Goal: Transaction & Acquisition: Purchase product/service

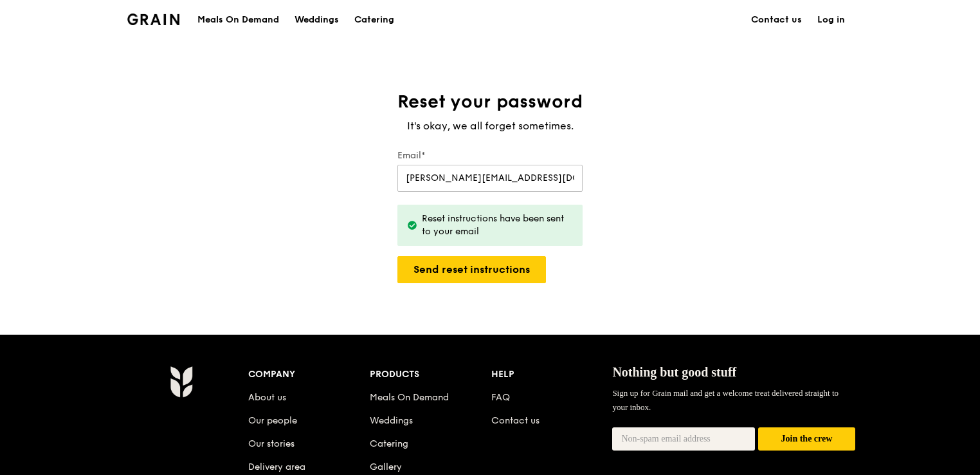
click at [823, 25] on link "Log in" at bounding box center [831, 20] width 43 height 39
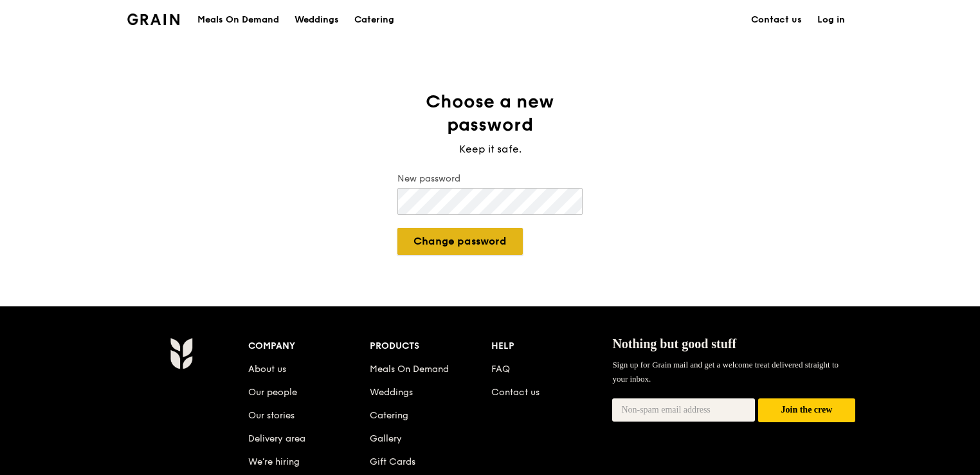
click at [499, 235] on button "Change password" at bounding box center [460, 241] width 125 height 27
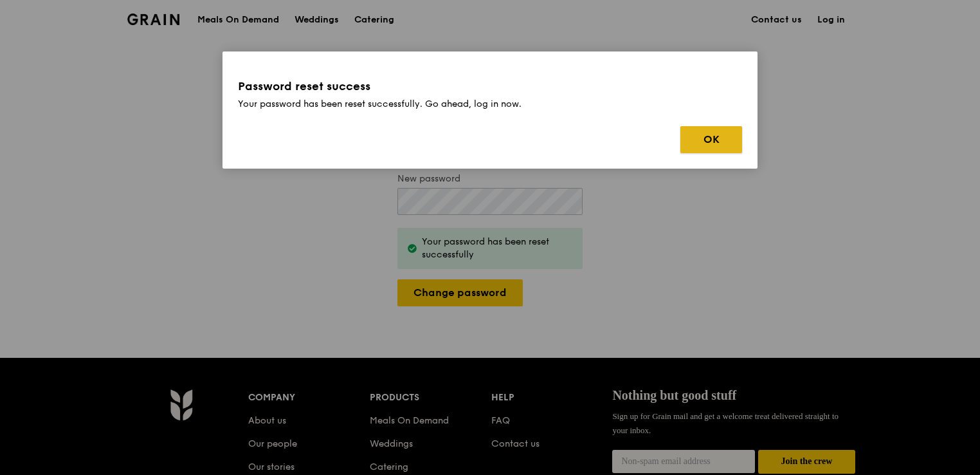
click at [702, 138] on button "OK" at bounding box center [712, 139] width 62 height 27
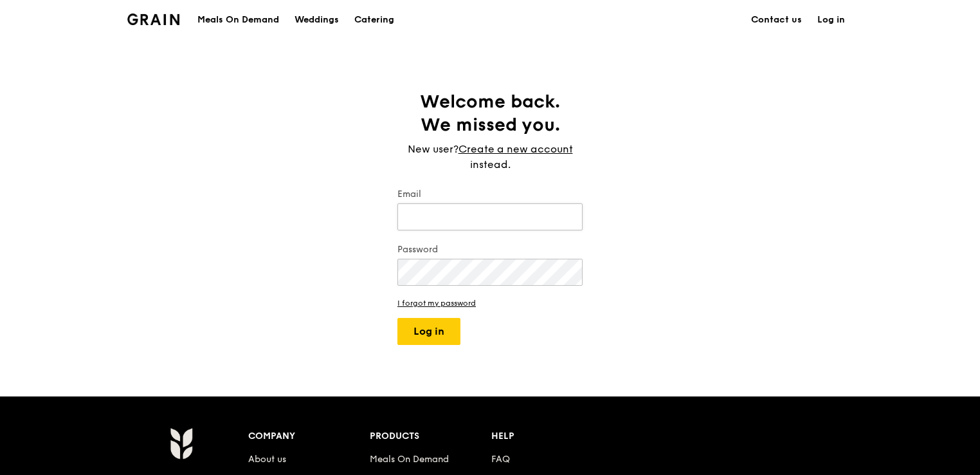
click at [448, 212] on input "Email" at bounding box center [490, 216] width 185 height 27
type input "[PERSON_NAME][EMAIL_ADDRESS][DOMAIN_NAME]"
click at [430, 318] on button "Log in" at bounding box center [429, 331] width 63 height 27
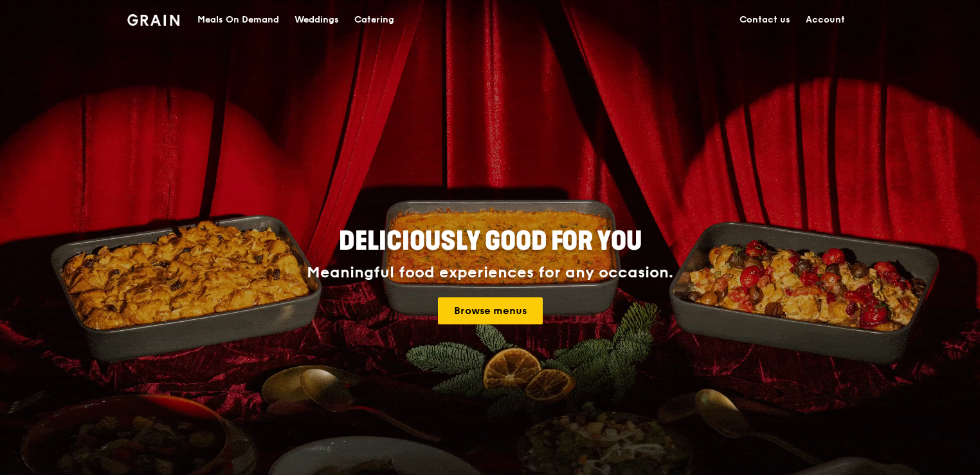
click at [821, 14] on link "Account" at bounding box center [825, 20] width 55 height 39
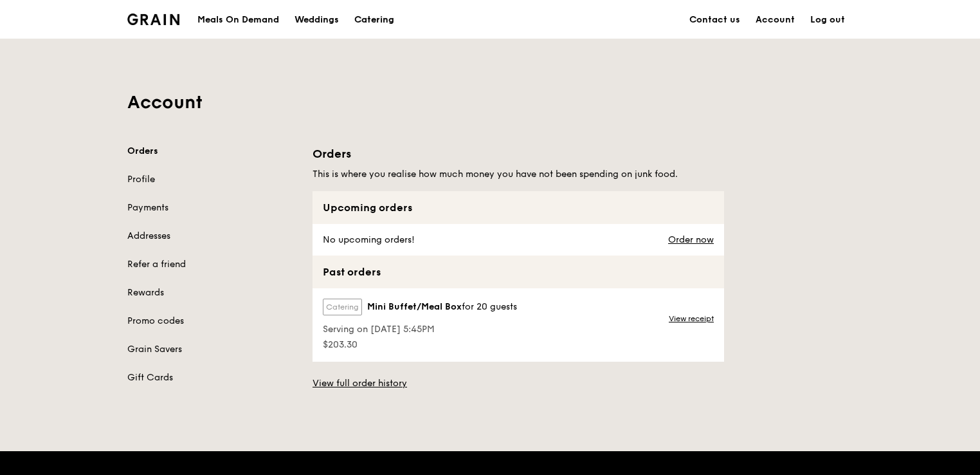
click at [362, 24] on div "Catering" at bounding box center [374, 20] width 40 height 39
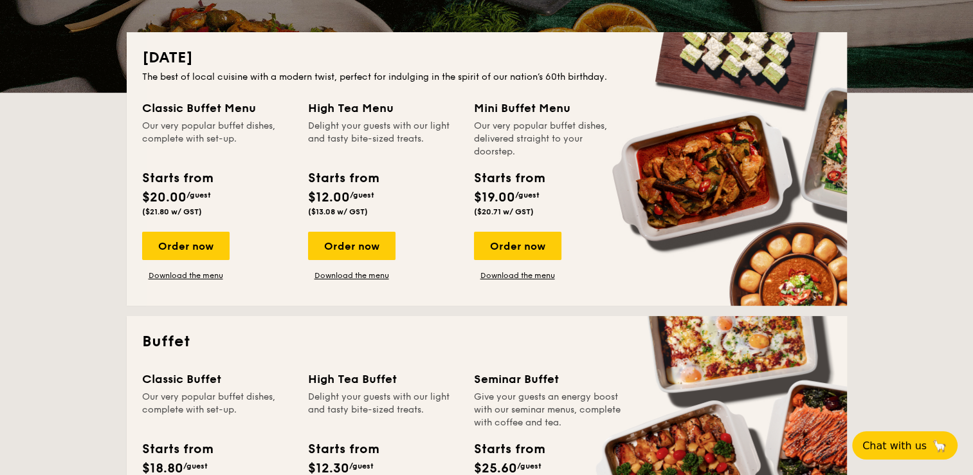
scroll to position [322, 0]
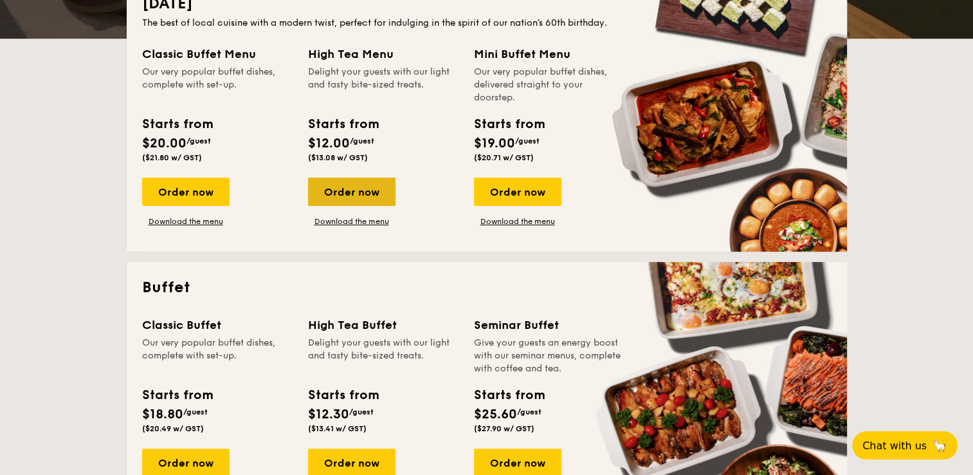
click at [369, 181] on div "Order now" at bounding box center [351, 192] width 87 height 28
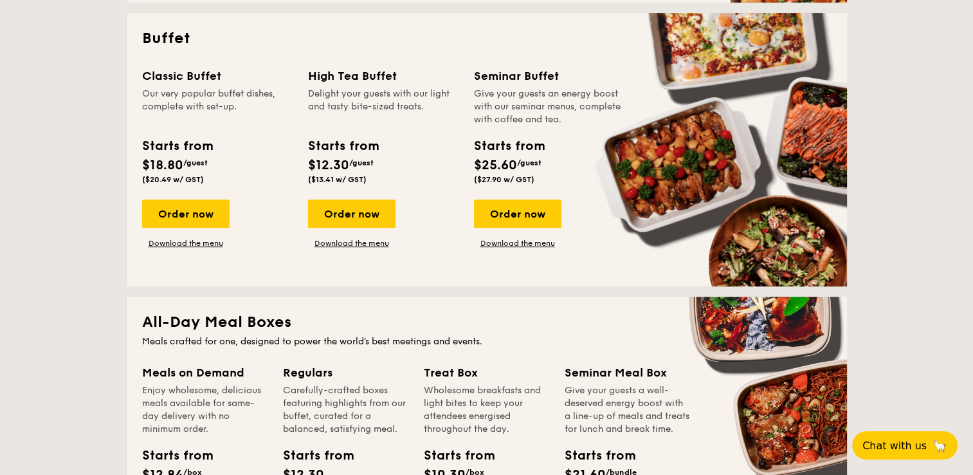
scroll to position [579, 0]
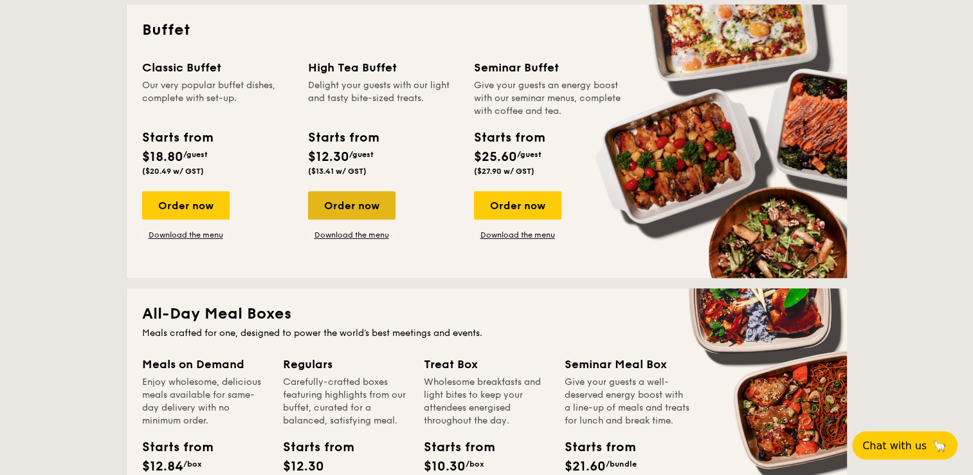
click at [380, 207] on div "Order now" at bounding box center [351, 205] width 87 height 28
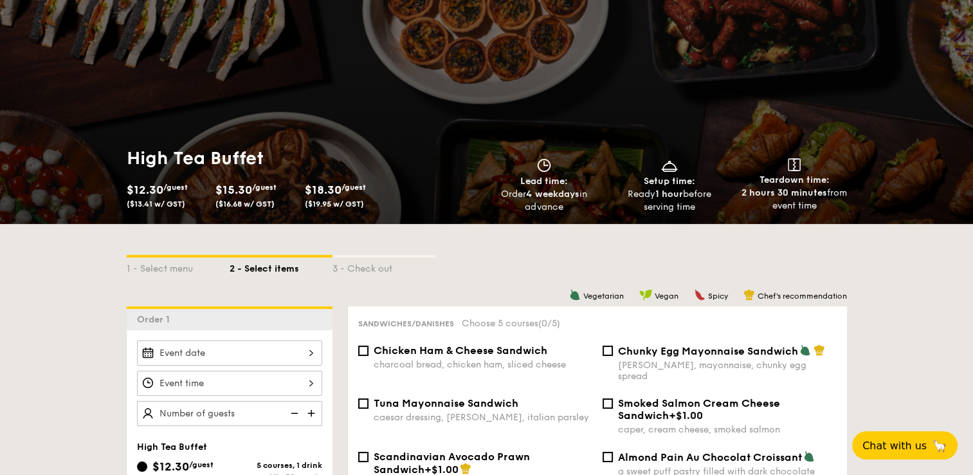
scroll to position [257, 0]
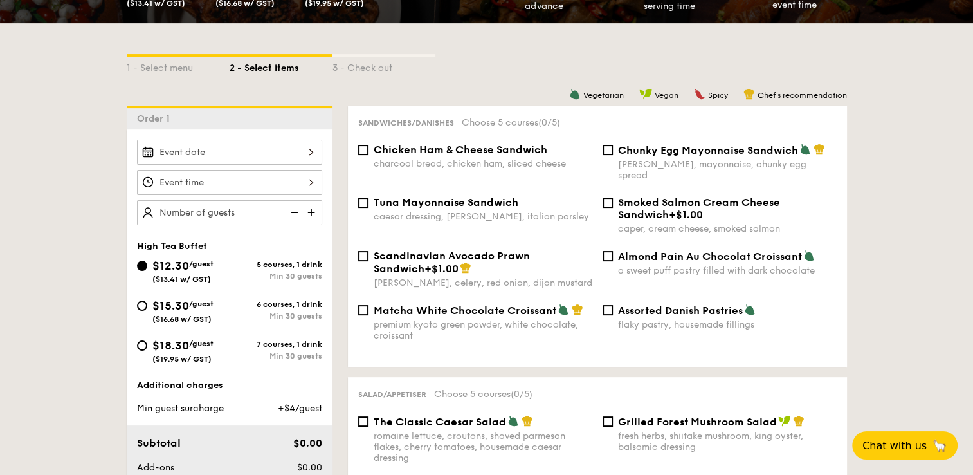
click at [235, 155] on div at bounding box center [229, 152] width 185 height 25
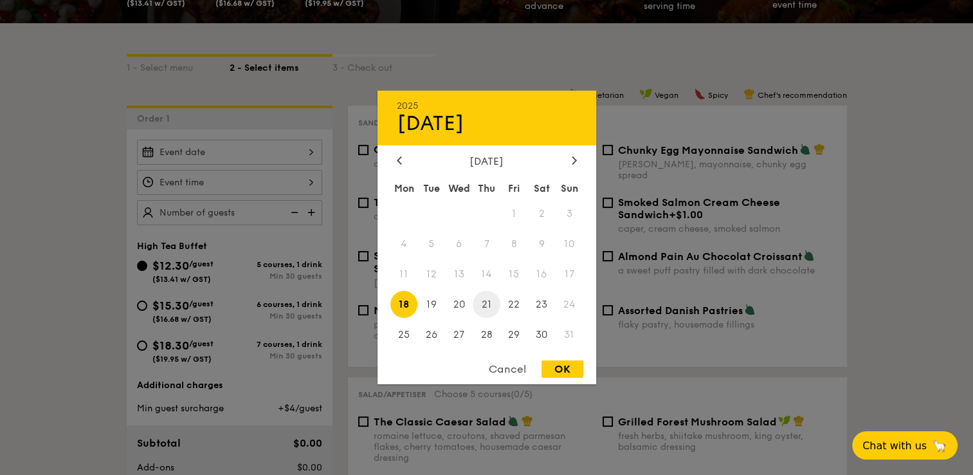
click at [487, 302] on span "21" at bounding box center [487, 304] width 28 height 28
click at [571, 371] on div "OK" at bounding box center [563, 368] width 42 height 17
type input "Aug 21, 2025"
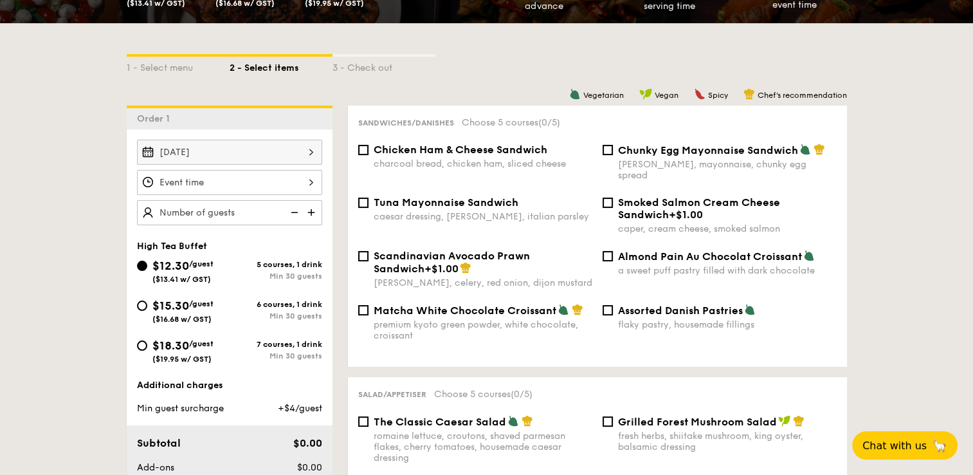
click at [266, 179] on div at bounding box center [486, 237] width 973 height 475
click at [266, 179] on div at bounding box center [229, 182] width 185 height 25
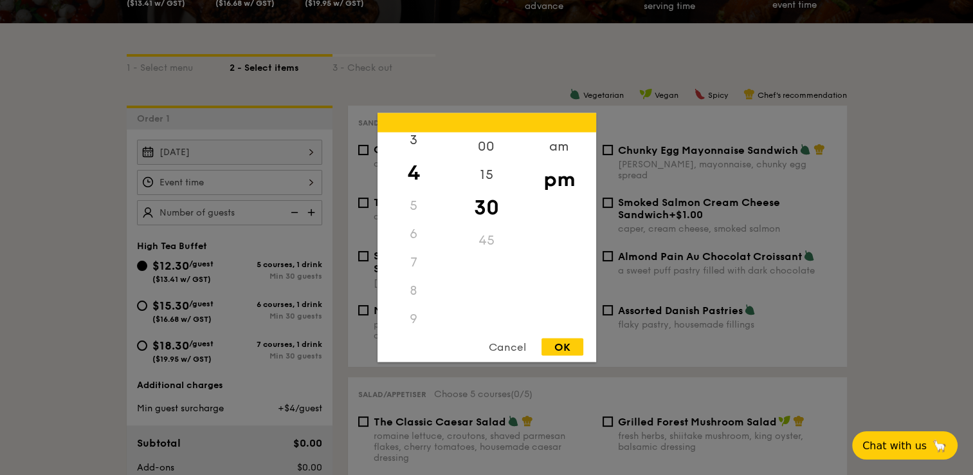
scroll to position [24, 0]
click at [561, 349] on div "OK" at bounding box center [563, 346] width 42 height 17
type input "4:30PM"
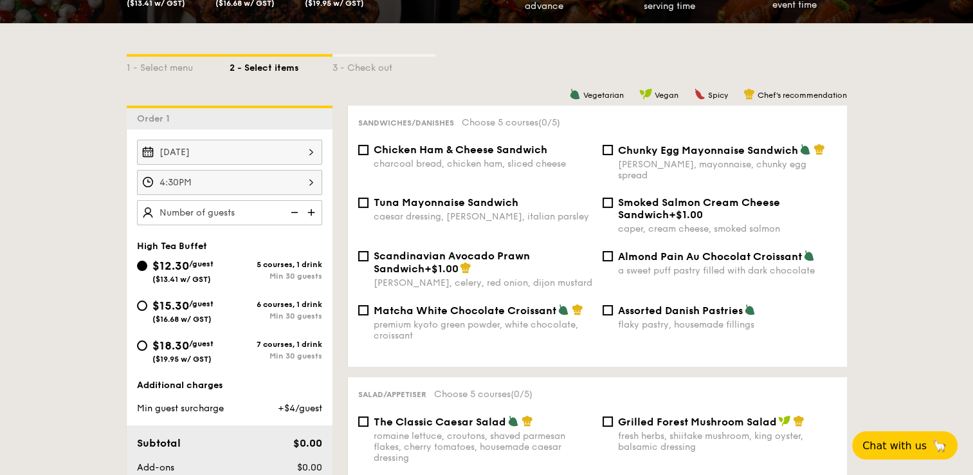
click at [312, 213] on img at bounding box center [312, 212] width 19 height 24
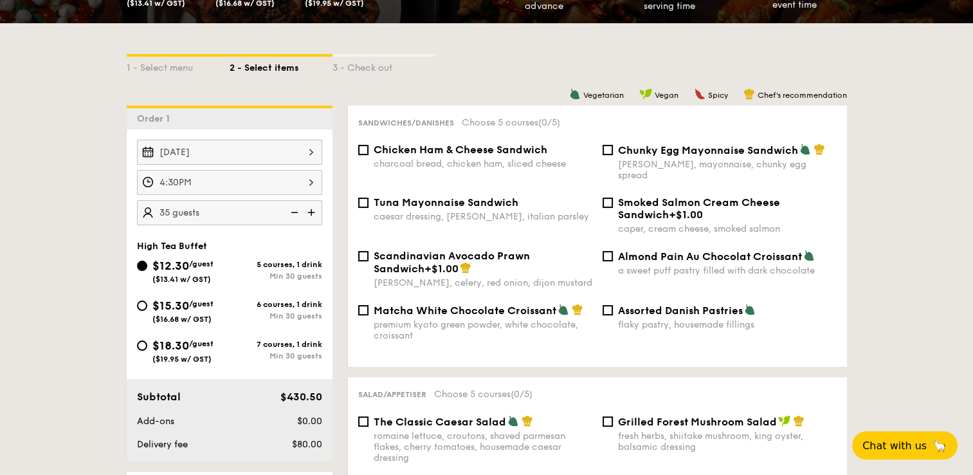
click at [312, 213] on img at bounding box center [312, 212] width 19 height 24
type input "45 guests"
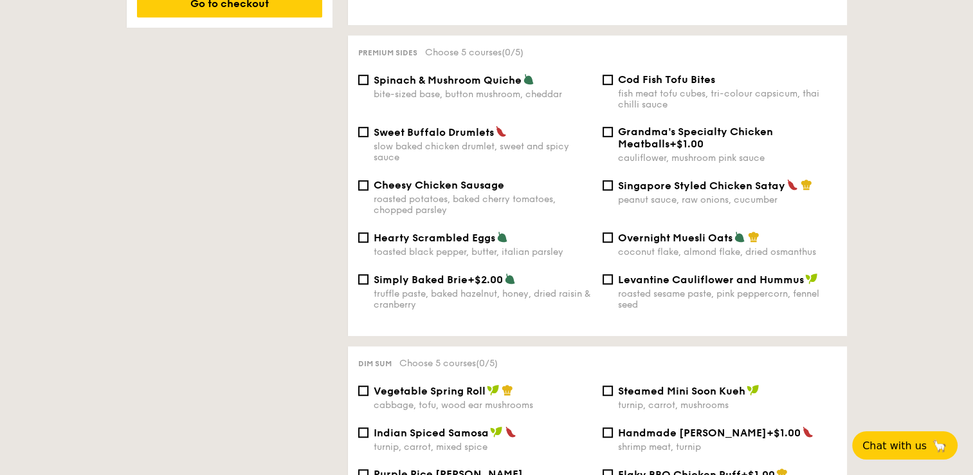
scroll to position [836, 0]
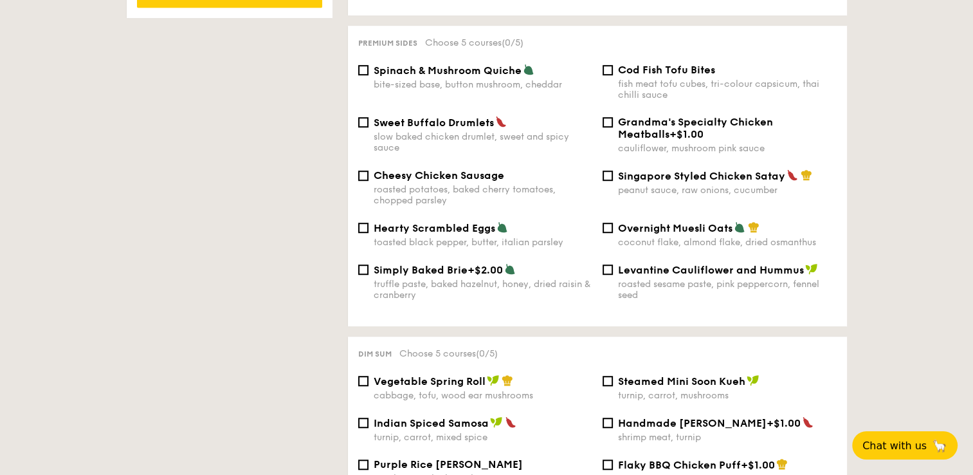
click at [645, 64] on span "Cod Fish Tofu Bites" at bounding box center [666, 70] width 97 height 12
click at [613, 65] on input "Cod Fish Tofu Bites fish meat tofu cubes, tri-colour capsicum, thai chilli sauce" at bounding box center [608, 70] width 10 height 10
checkbox input "true"
click at [662, 174] on span "Singapore Styled Chicken Satay" at bounding box center [701, 176] width 167 height 12
click at [613, 174] on input "Singapore Styled Chicken Satay peanut sauce, raw onions, cucumber" at bounding box center [608, 175] width 10 height 10
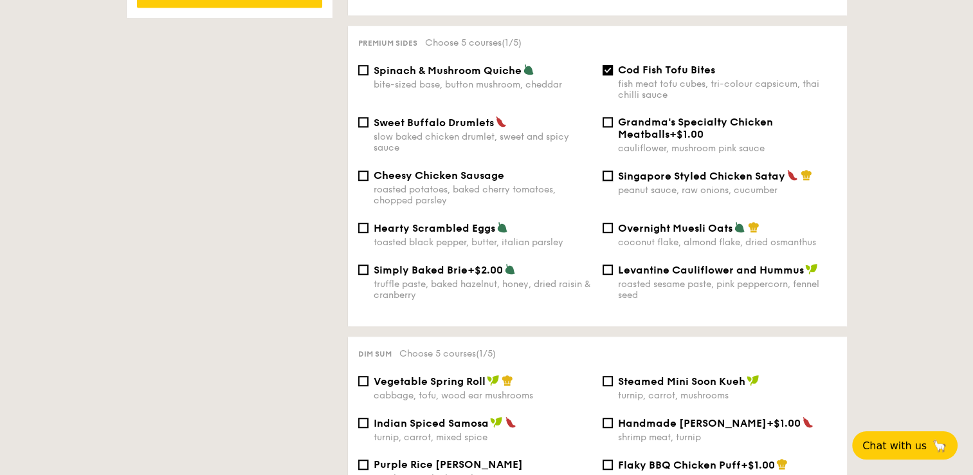
checkbox input "true"
click at [697, 264] on span "Levantine Cauliflower and Hummus" at bounding box center [711, 270] width 186 height 12
click at [613, 264] on input "Levantine Cauliflower and Hummus roasted sesame paste, pink peppercorn, fennel …" at bounding box center [608, 269] width 10 height 10
checkbox input "true"
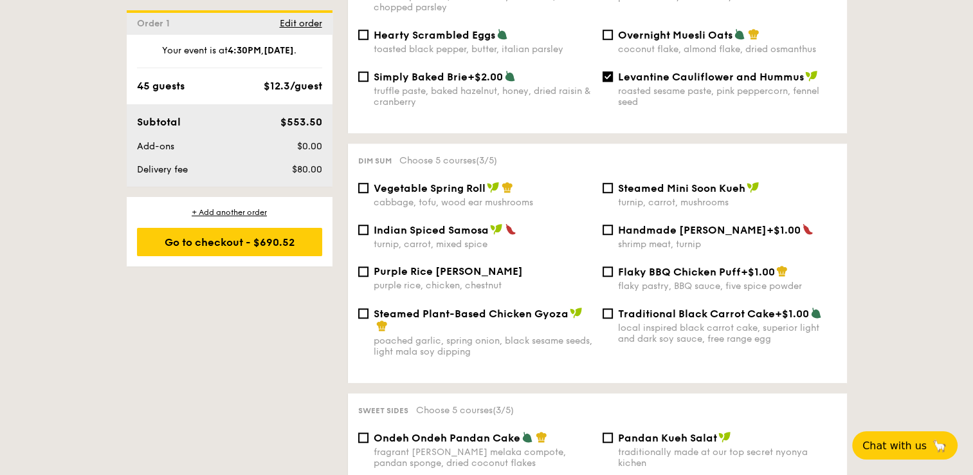
click at [701, 185] on span "Steamed Mini Soon Kueh" at bounding box center [681, 188] width 127 height 12
click at [613, 185] on input "Steamed Mini Soon Kueh turnip, carrot, mushrooms" at bounding box center [608, 188] width 10 height 10
checkbox input "true"
click at [679, 320] on span "Traditional Black Carrot Cake" at bounding box center [696, 314] width 157 height 12
click at [613, 318] on input "Traditional Black Carrot Cake +$1.00 local inspired black carrot cake, superior…" at bounding box center [608, 313] width 10 height 10
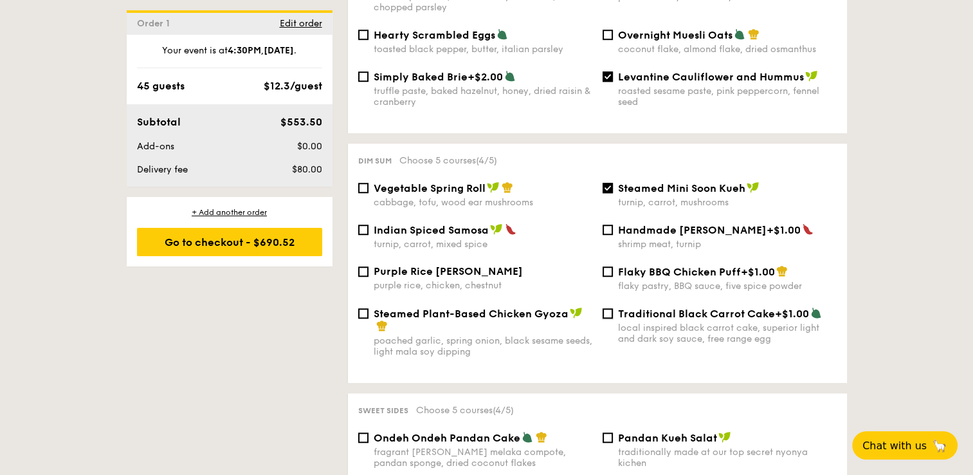
checkbox input "true"
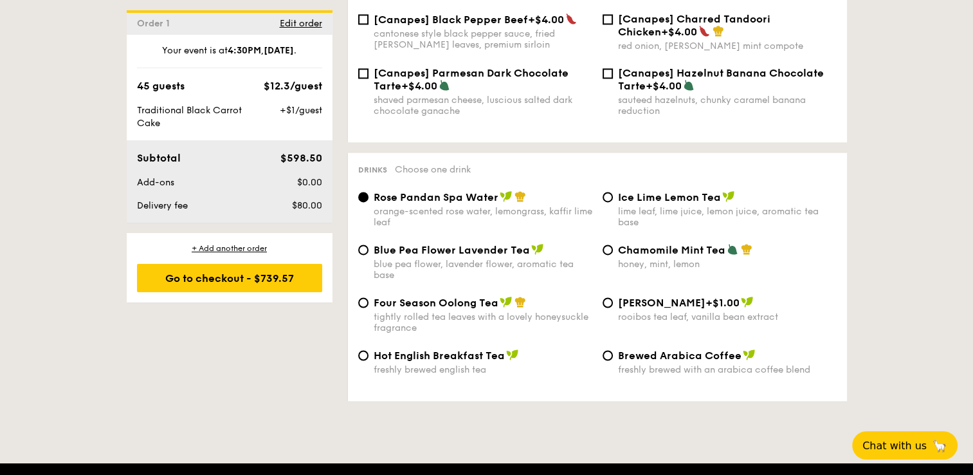
scroll to position [1994, 0]
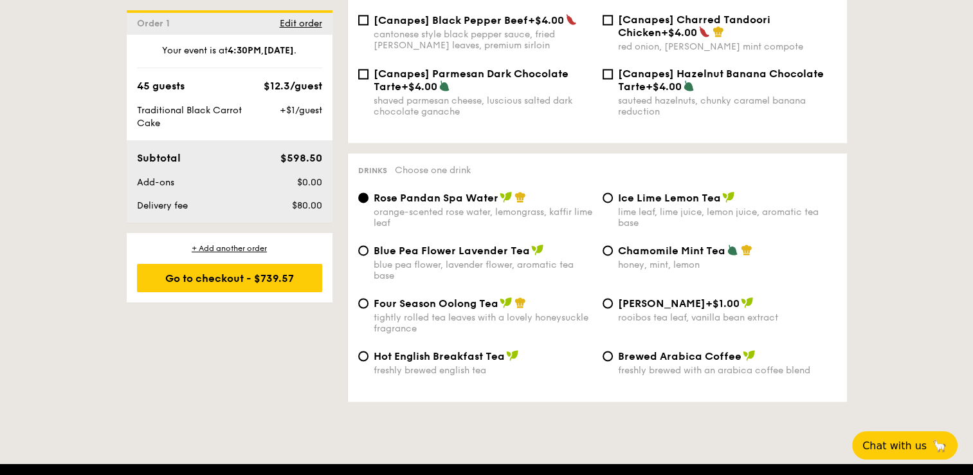
click at [687, 194] on span "Ice Lime Lemon Tea" at bounding box center [669, 198] width 103 height 12
click at [613, 194] on input "Ice Lime Lemon Tea lime leaf, lime juice, lemon juice, aromatic tea base" at bounding box center [608, 197] width 10 height 10
radio input "true"
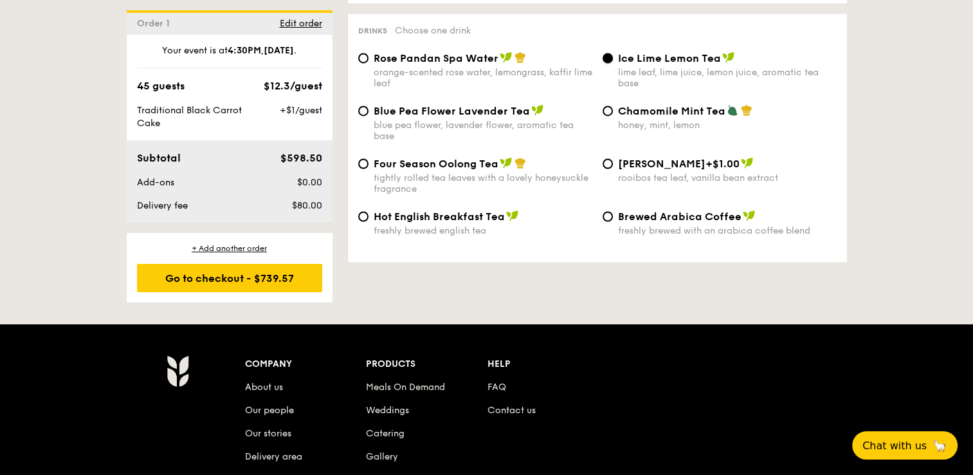
scroll to position [2059, 0]
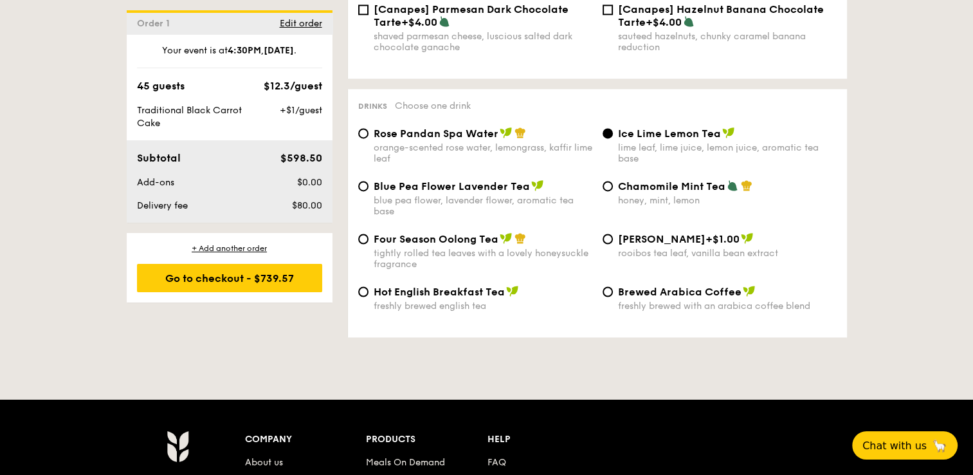
click at [250, 268] on div "Go to checkout - $739.57" at bounding box center [229, 278] width 185 height 28
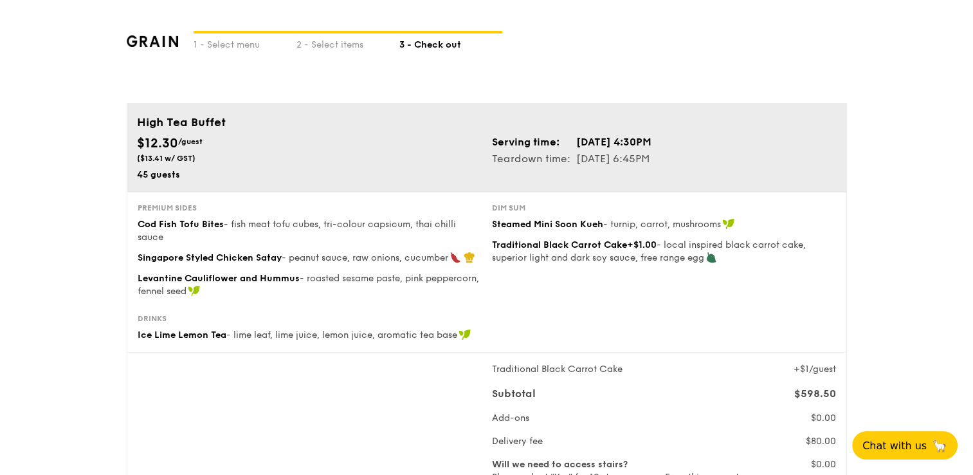
scroll to position [129, 0]
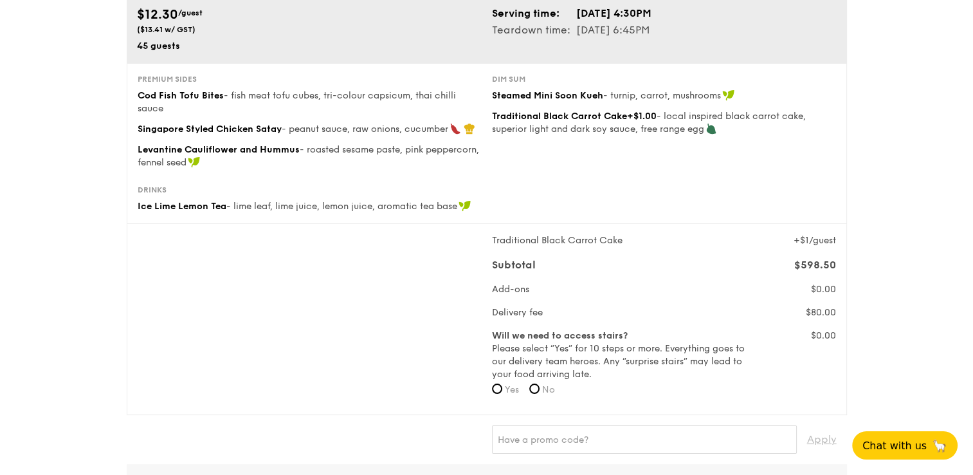
click at [542, 392] on label "No" at bounding box center [542, 389] width 26 height 13
click at [540, 392] on input "No" at bounding box center [534, 388] width 10 height 10
radio input "true"
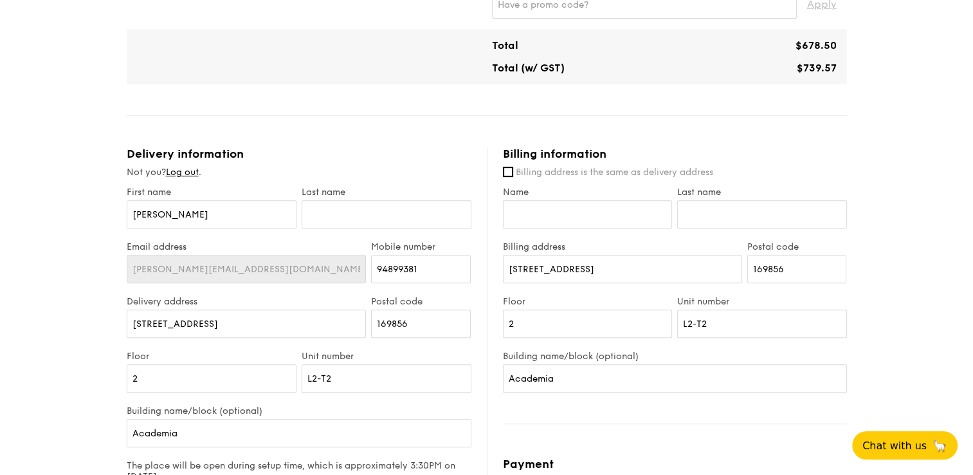
scroll to position [643, 0]
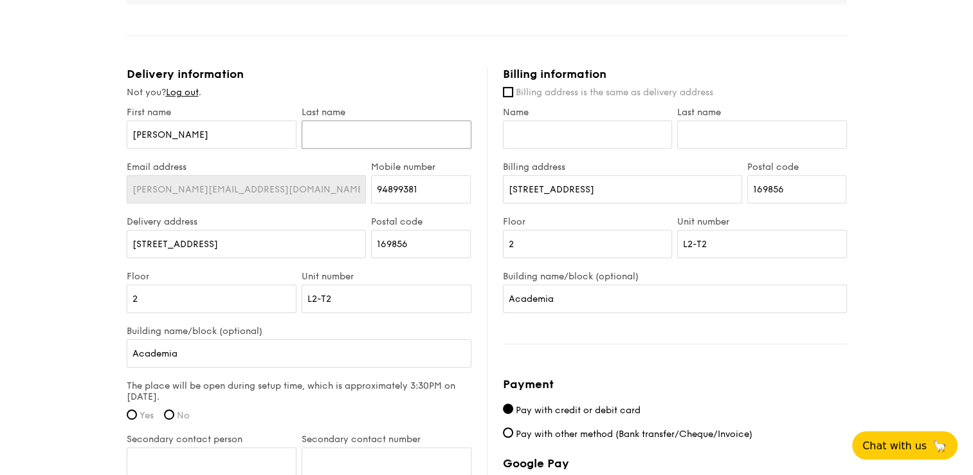
click at [356, 136] on input "text" at bounding box center [387, 134] width 170 height 28
type input "Tan"
click at [327, 69] on div "Delivery information" at bounding box center [299, 74] width 345 height 14
click at [396, 189] on input "94899381" at bounding box center [421, 189] width 100 height 28
click at [423, 189] on input "94899381" at bounding box center [421, 189] width 100 height 28
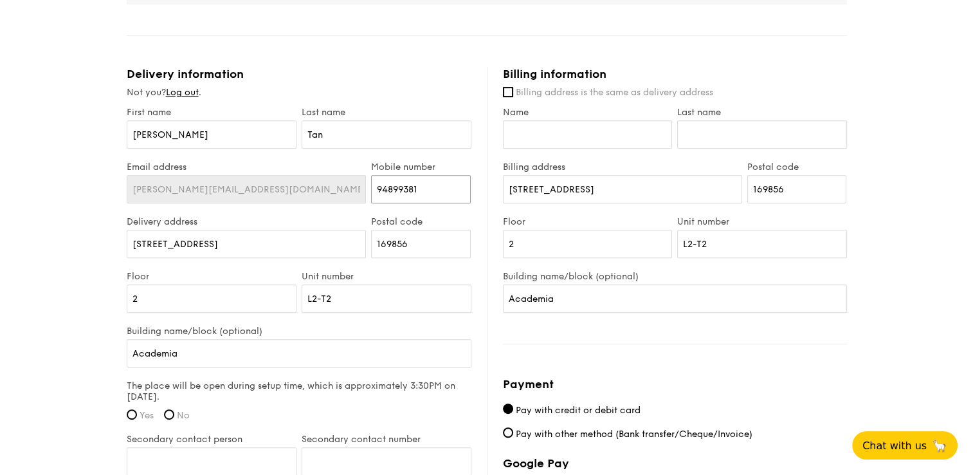
click at [423, 189] on input "94899381" at bounding box center [421, 189] width 100 height 28
type input "92970645"
click at [73, 236] on div "1 - Select menu 2 - Select items 3 - Check out High Tea Buffet $12.30 /guest ($…" at bounding box center [486, 37] width 973 height 1361
click at [170, 244] on input "20 College Road" at bounding box center [247, 244] width 240 height 28
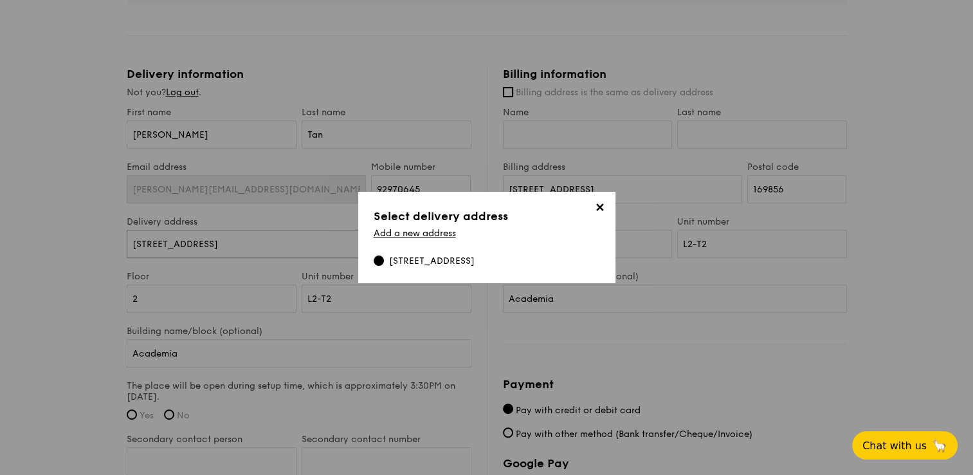
click at [170, 244] on input "20 College Road" at bounding box center [247, 244] width 240 height 28
click at [421, 236] on link "Add a new address" at bounding box center [415, 233] width 82 height 11
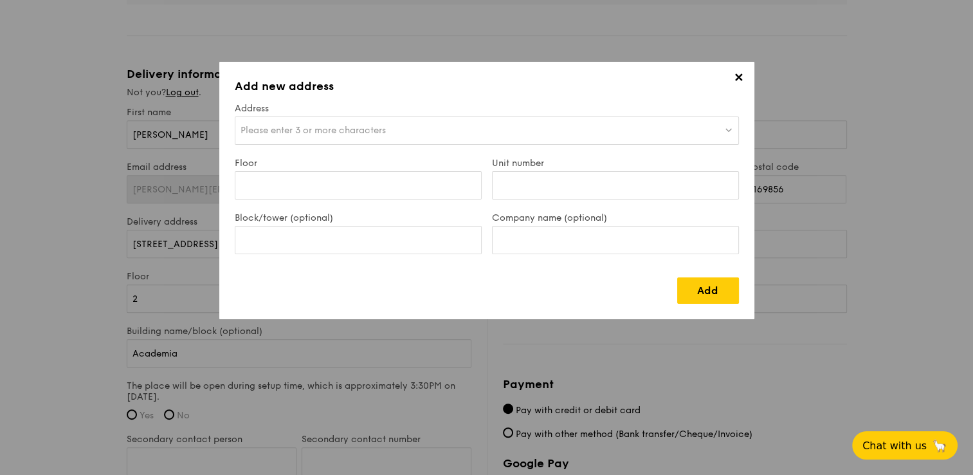
click at [360, 135] on div "Please enter 3 or more characters" at bounding box center [487, 130] width 504 height 28
click at [275, 133] on input "search" at bounding box center [486, 131] width 503 height 28
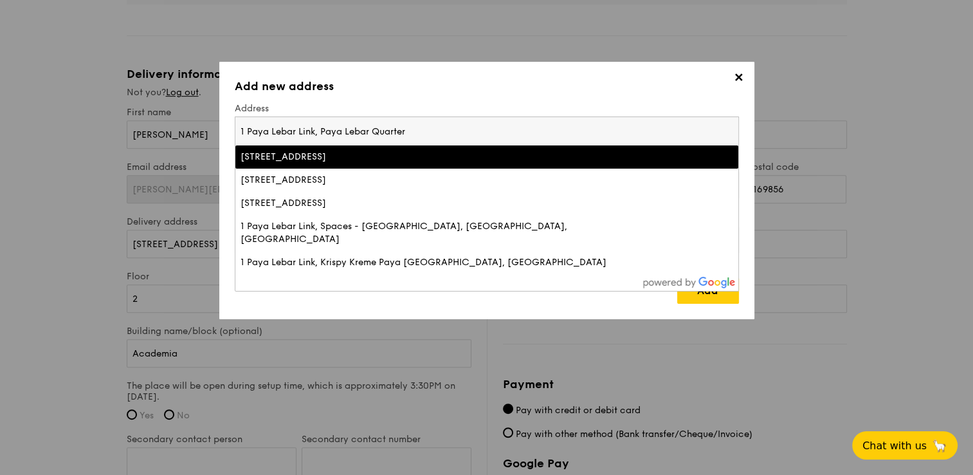
type input "1 Paya Lebar Link, Paya Lebar Quarter"
click at [412, 156] on div "1 Paya Lebar Link, Paya Lebar Quarter - PLQ 1, Singapore" at bounding box center [426, 157] width 370 height 13
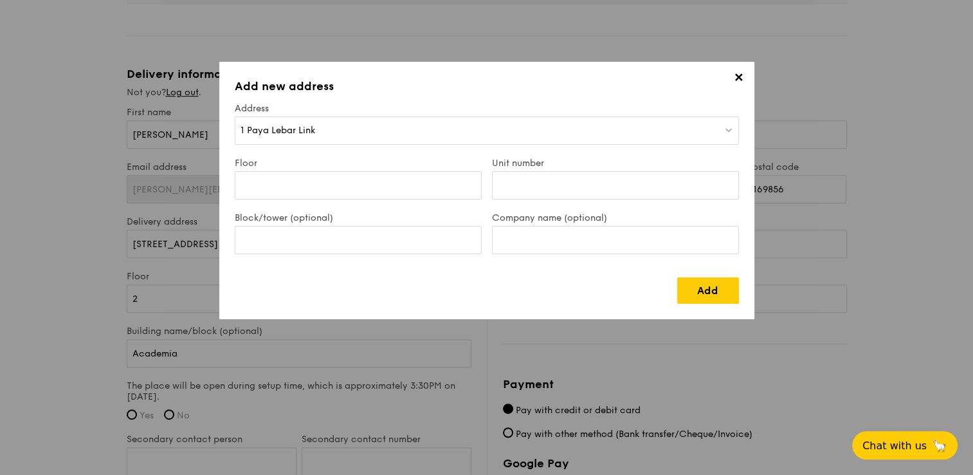
click at [407, 128] on div "1 Paya Lebar Link" at bounding box center [487, 130] width 504 height 28
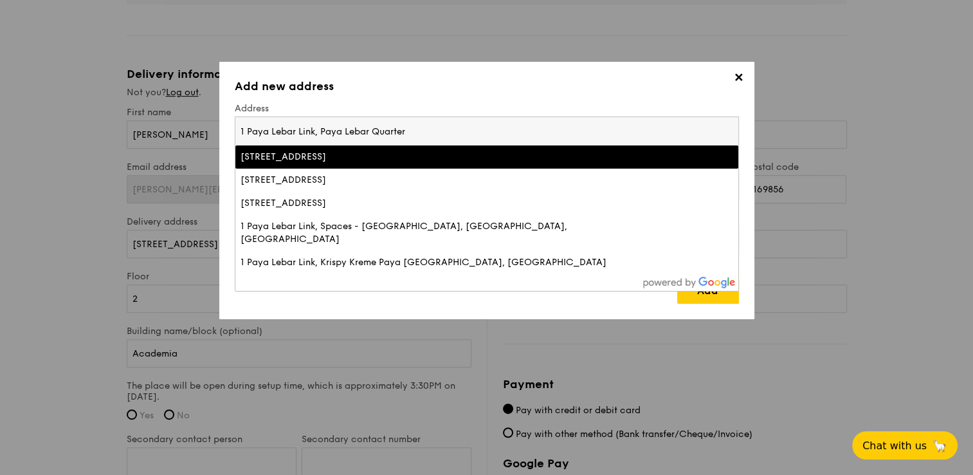
click at [421, 156] on div "1 Paya Lebar Link, Paya Lebar Quarter - PLQ 1, Singapore" at bounding box center [426, 157] width 370 height 13
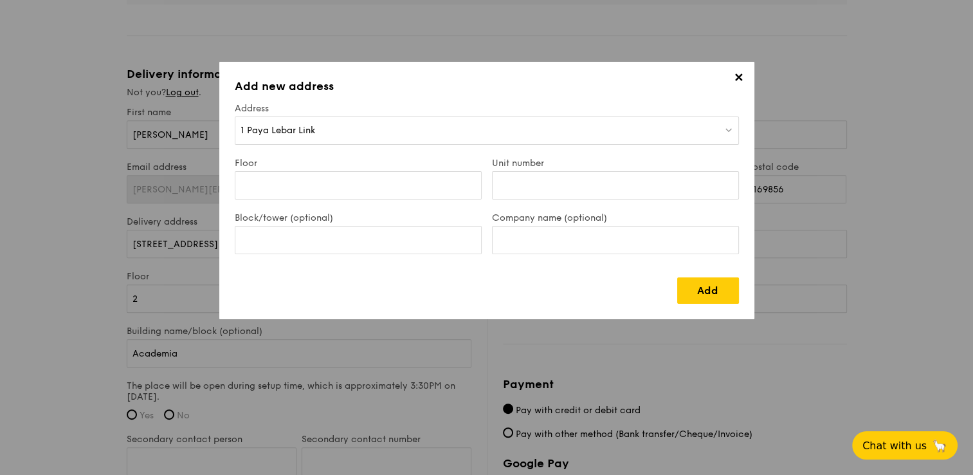
click at [734, 128] on div "1 Paya Lebar Link" at bounding box center [487, 130] width 504 height 28
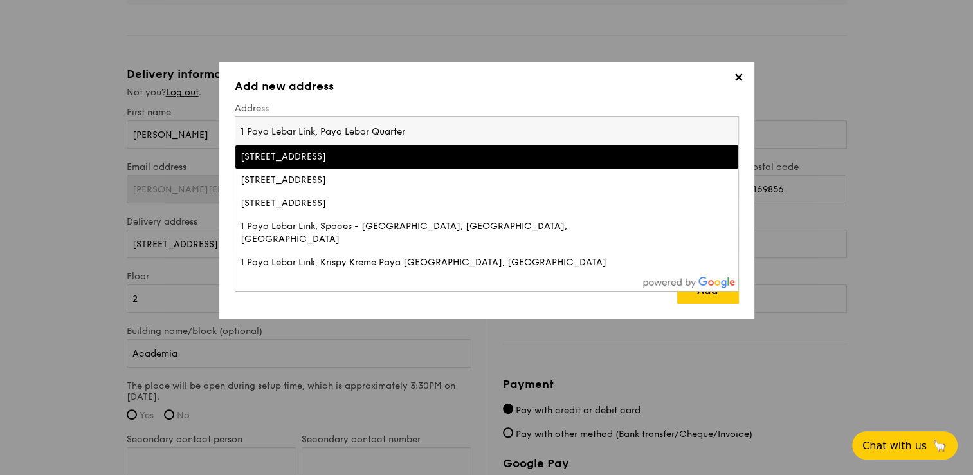
click at [718, 165] on li "1 Paya Lebar Link, Paya Lebar Quarter - PLQ 1, Singapore" at bounding box center [486, 156] width 503 height 23
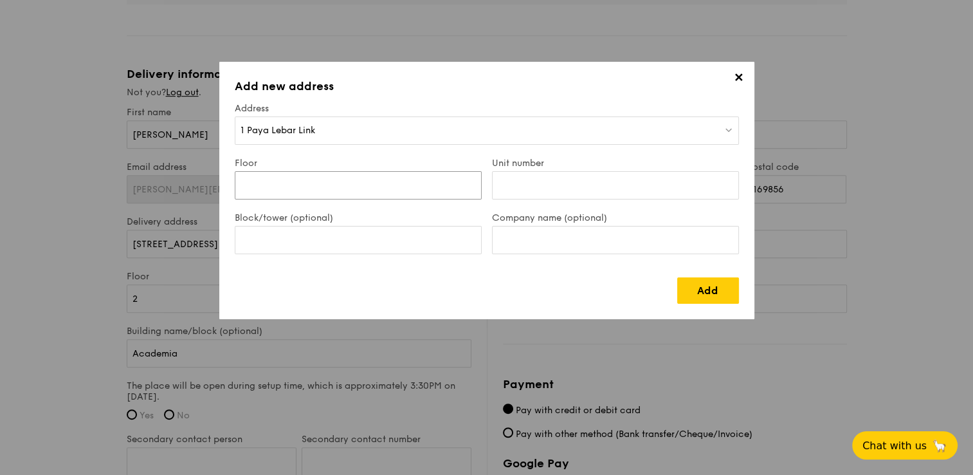
click at [342, 187] on input "Floor" at bounding box center [358, 185] width 247 height 28
click at [354, 142] on div "1 Paya Lebar Link" at bounding box center [487, 130] width 504 height 28
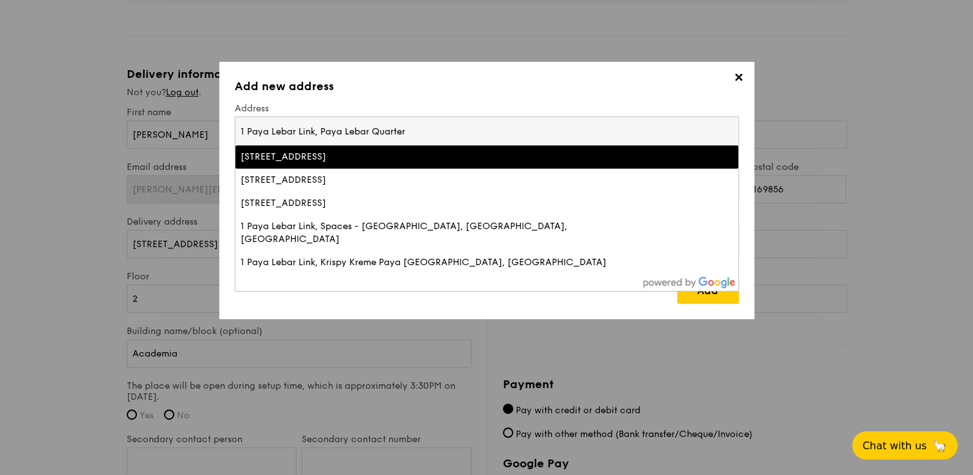
click at [433, 127] on input "1 Paya Lebar Link, Paya Lebar Quarter" at bounding box center [486, 131] width 503 height 28
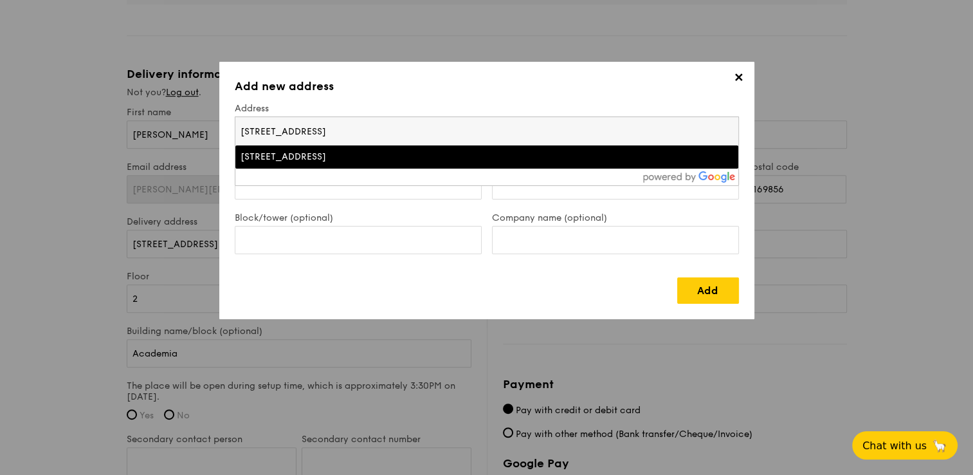
type input "1 Paya Lebar Link, Paya Lebar Quarter - PLQ 1, Singapore"
click at [433, 151] on div "1 Paya Lebar Link, Paya Lebar Quarter - PLQ 1, Singapore" at bounding box center [426, 157] width 370 height 13
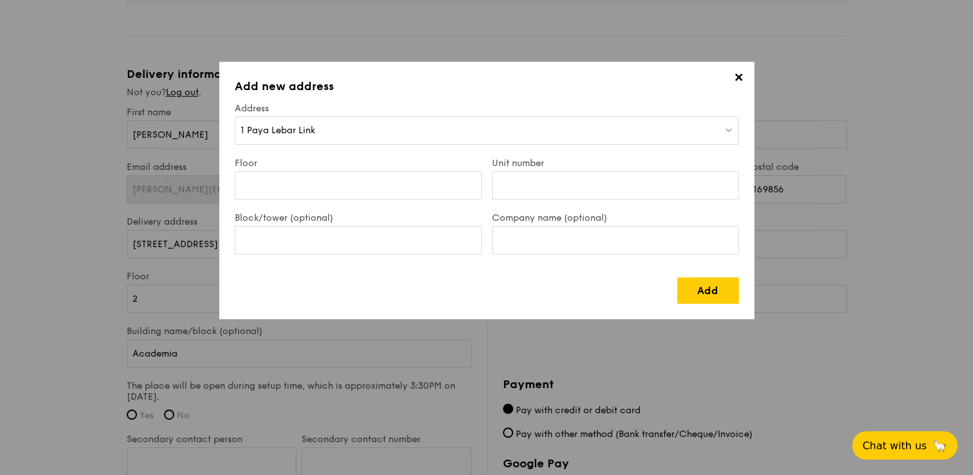
click at [449, 142] on div "1 Paya Lebar Link" at bounding box center [487, 130] width 504 height 28
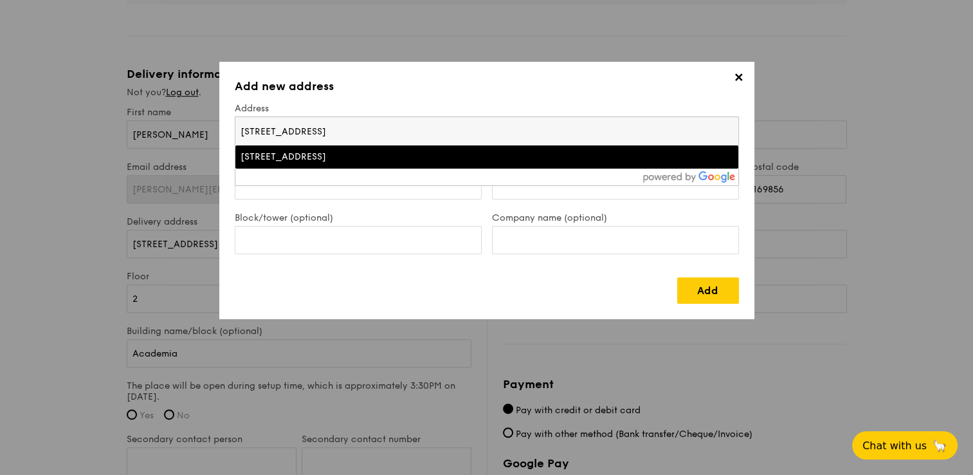
click at [509, 135] on input "1 Paya Lebar Link, Paya Lebar Quarter - PLQ 1, Singapore" at bounding box center [486, 131] width 503 height 28
click at [398, 187] on input "Floor" at bounding box center [358, 185] width 247 height 28
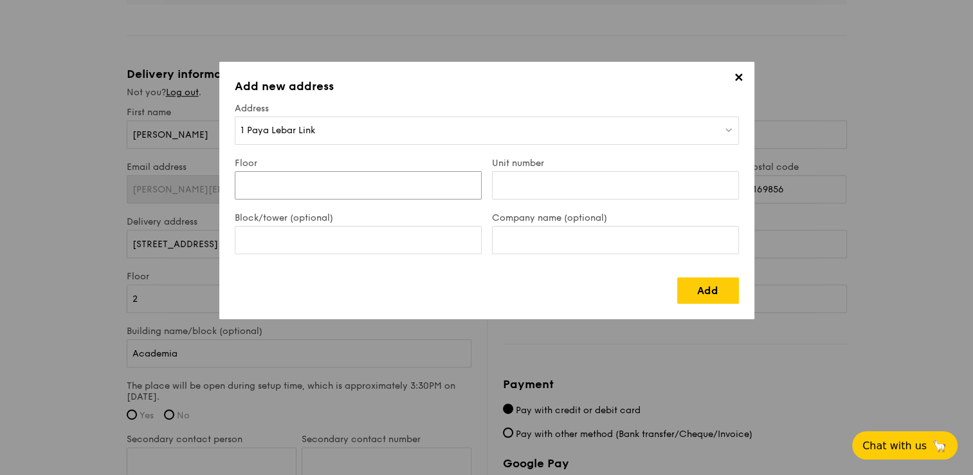
click at [398, 187] on input "Floor" at bounding box center [358, 185] width 247 height 28
type input "#09-03"
click at [576, 180] on input "Unit number" at bounding box center [615, 185] width 247 height 28
click at [332, 194] on input "#09-03" at bounding box center [358, 185] width 247 height 28
drag, startPoint x: 291, startPoint y: 181, endPoint x: 212, endPoint y: 186, distance: 79.3
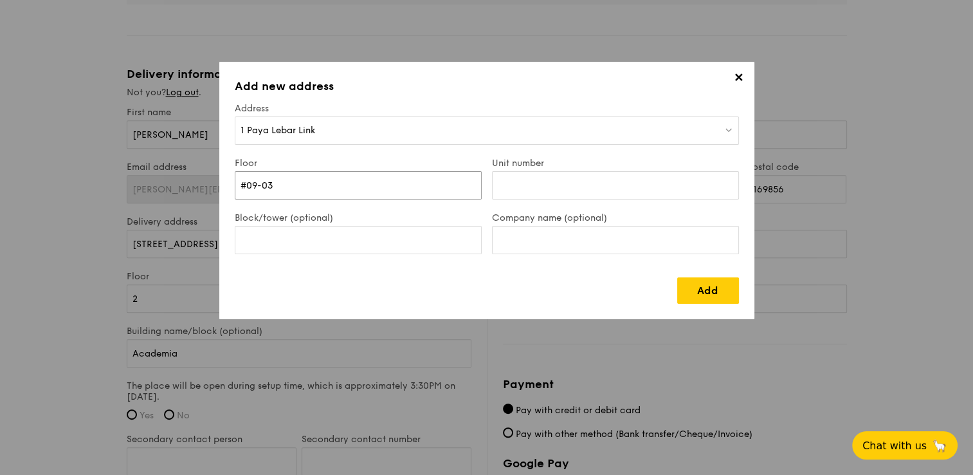
click at [212, 186] on div "✕ Add new address Address 1 Paya Lebar Link Floor #09-03 Unit number Block/towe…" at bounding box center [486, 237] width 973 height 475
click at [275, 177] on input "#09-03" at bounding box center [358, 185] width 247 height 28
drag, startPoint x: 293, startPoint y: 186, endPoint x: 229, endPoint y: 186, distance: 63.7
click at [230, 186] on div "Floor #09-03" at bounding box center [358, 185] width 257 height 55
click at [524, 176] on input "Unit number" at bounding box center [615, 185] width 247 height 28
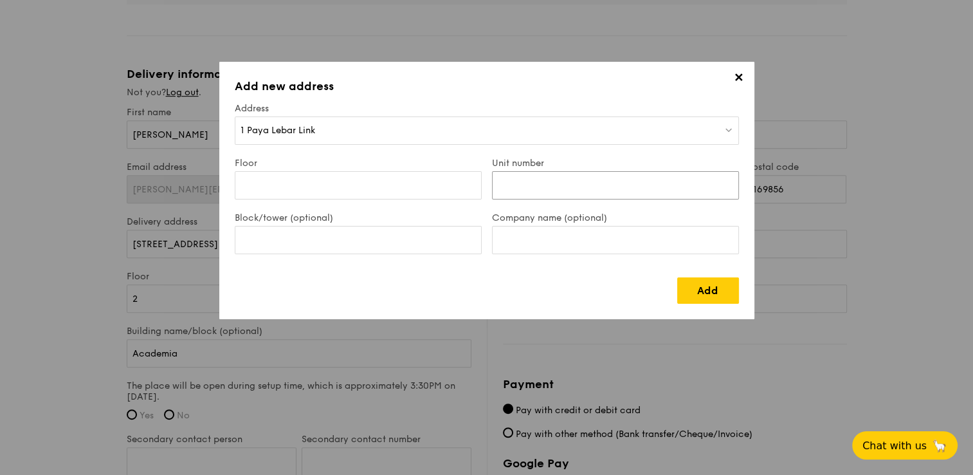
paste input "#09-03"
type input "#09-03"
click at [358, 243] on input "Block/tower (optional)" at bounding box center [358, 240] width 247 height 28
type input "PLQ1"
click at [529, 236] on input "Company name (optional)" at bounding box center [615, 240] width 247 height 28
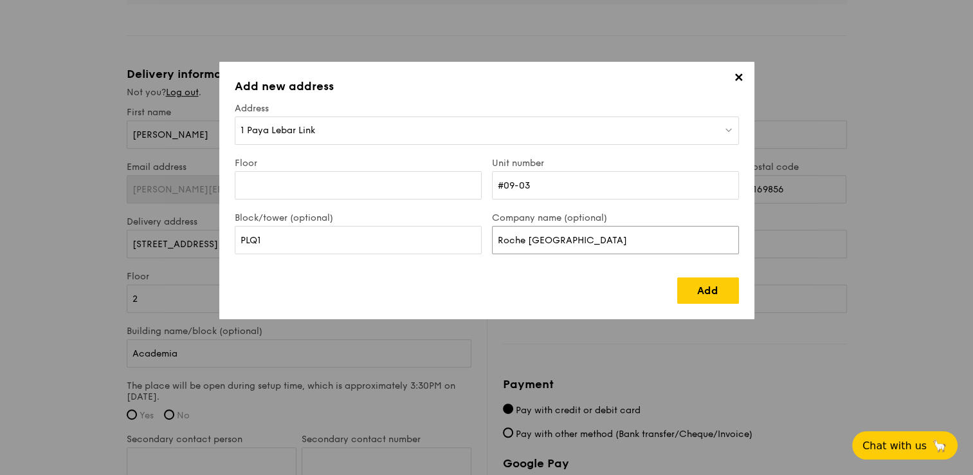
type input "Roche Singapore"
click at [384, 192] on input "Floor" at bounding box center [358, 185] width 247 height 28
type input "09"
drag, startPoint x: 518, startPoint y: 184, endPoint x: 441, endPoint y: 184, distance: 76.6
click at [441, 184] on div "Floor 09 Unit number #09-03" at bounding box center [487, 185] width 515 height 55
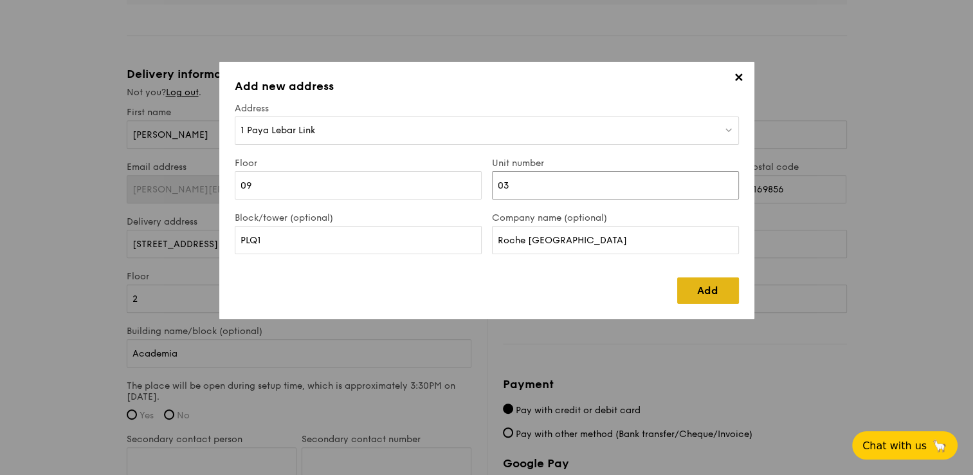
type input "03"
click at [710, 288] on link "Add" at bounding box center [708, 290] width 62 height 26
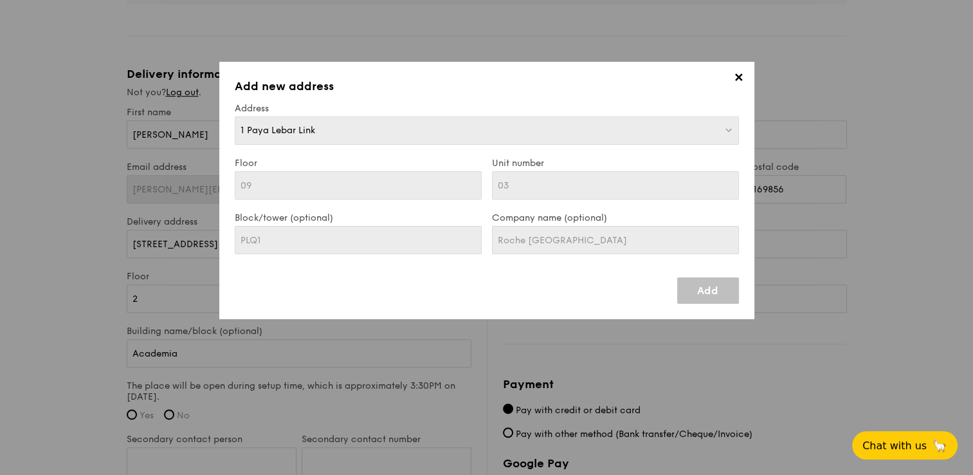
type input "1 Paya Lebar Link"
type input "408533"
type input "09"
type input "03"
type input "PLQ1"
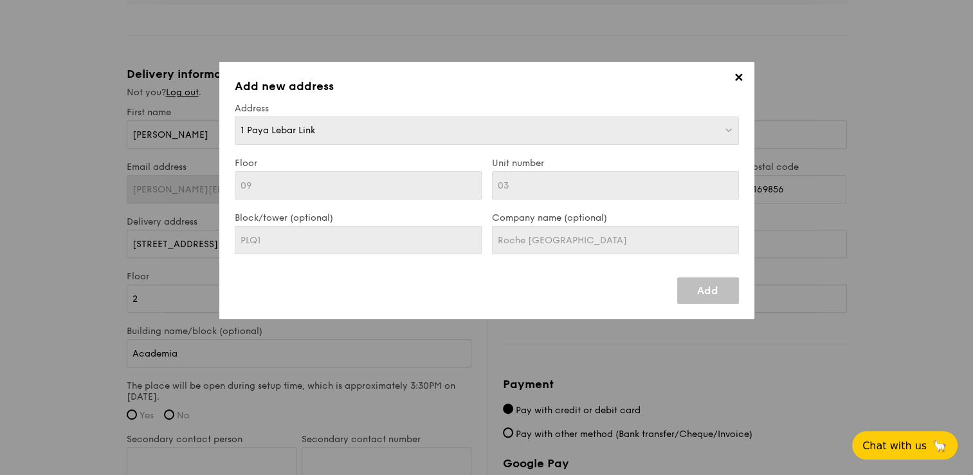
type input "1 Paya Lebar Link"
type input "408533"
type input "09"
type input "03"
type input "PLQ1"
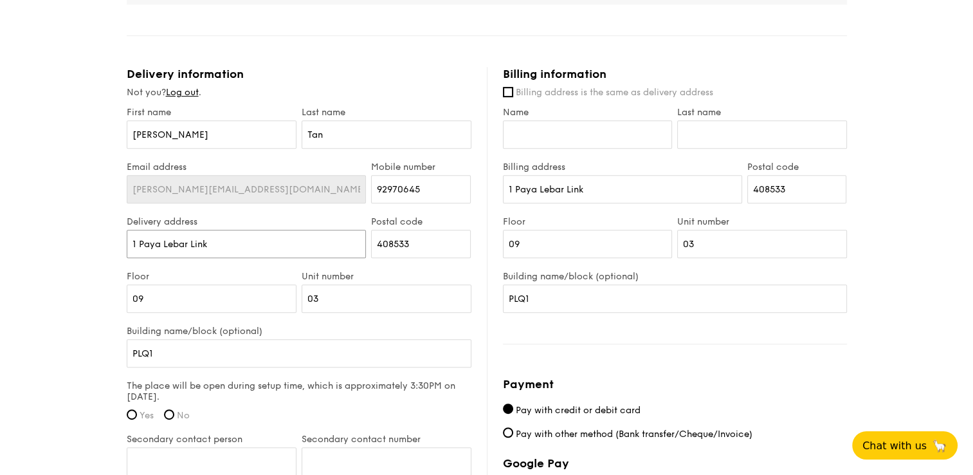
click at [244, 236] on input "1 Paya Lebar Link" at bounding box center [247, 244] width 240 height 28
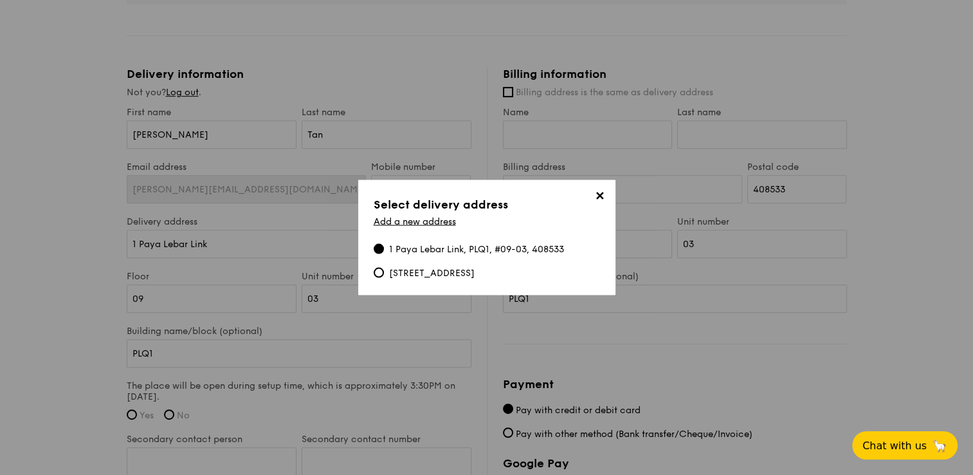
click at [596, 199] on span "✕" at bounding box center [600, 198] width 18 height 18
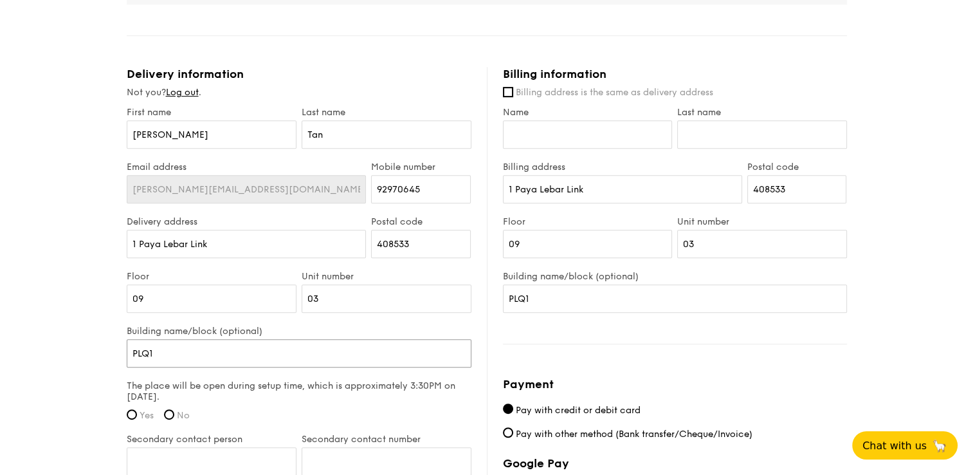
click at [169, 344] on input "PLQ1" at bounding box center [299, 353] width 345 height 28
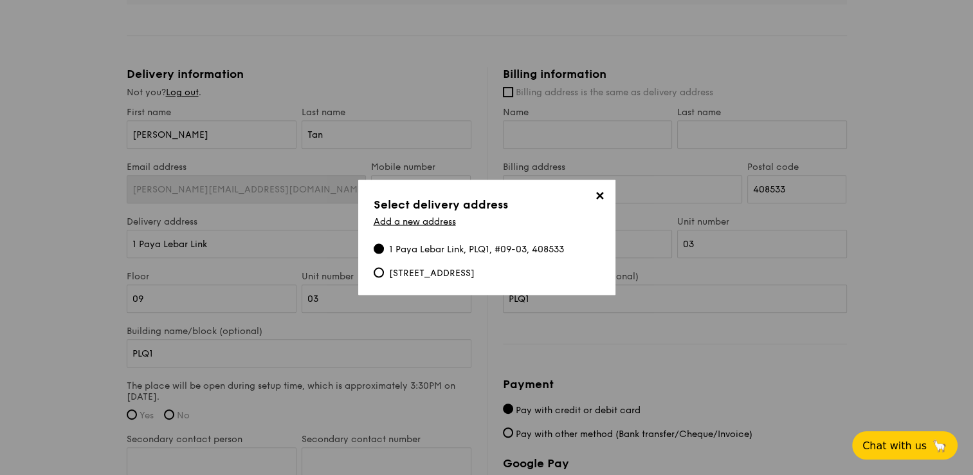
click at [517, 250] on div "1 Paya Lebar Link, PLQ1, #09-03, 408533" at bounding box center [476, 249] width 175 height 13
click at [384, 250] on input "1 Paya Lebar Link, PLQ1, #09-03, 408533" at bounding box center [379, 249] width 10 height 10
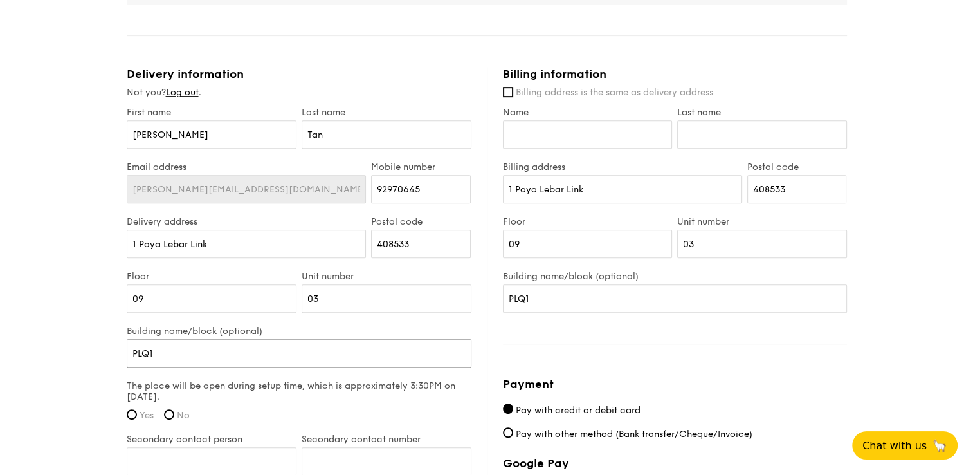
drag, startPoint x: 206, startPoint y: 344, endPoint x: 199, endPoint y: 349, distance: 8.2
click at [199, 349] on input "PLQ1" at bounding box center [299, 353] width 345 height 28
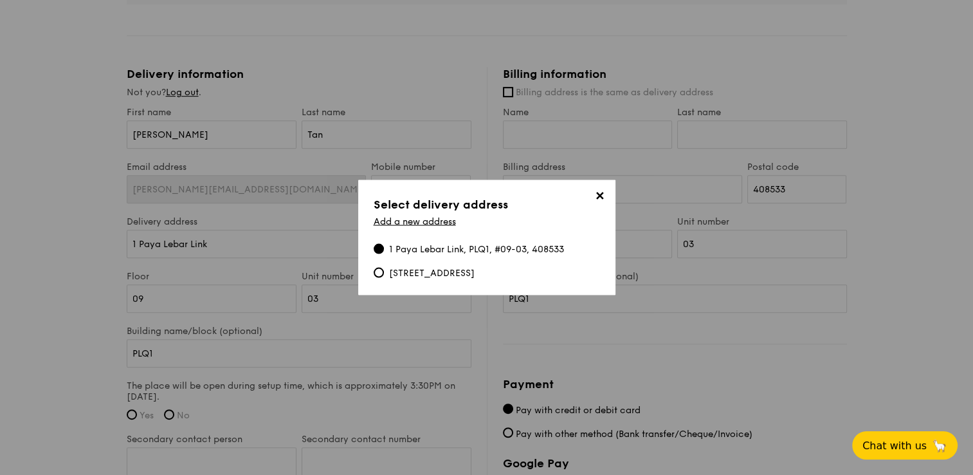
click at [491, 252] on div "1 Paya Lebar Link, PLQ1, #09-03, 408533" at bounding box center [476, 249] width 175 height 13
click at [384, 252] on input "1 Paya Lebar Link, PLQ1, #09-03, 408533" at bounding box center [379, 249] width 10 height 10
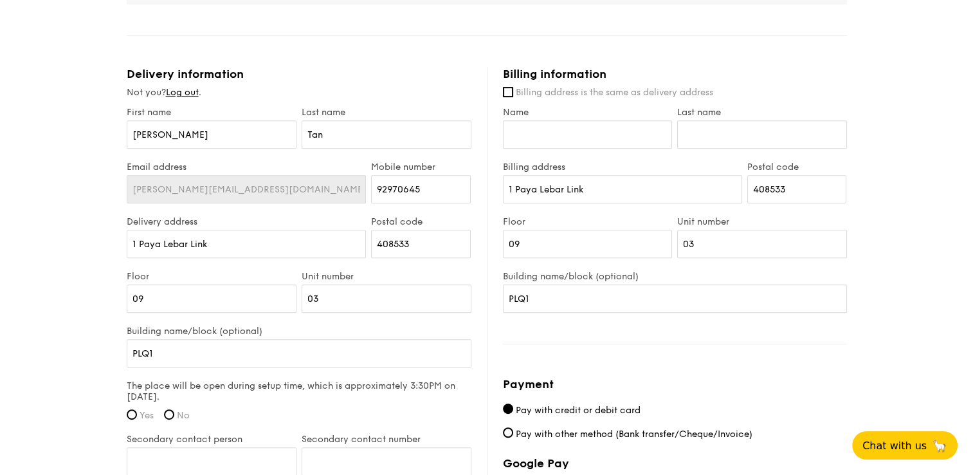
scroll to position [772, 0]
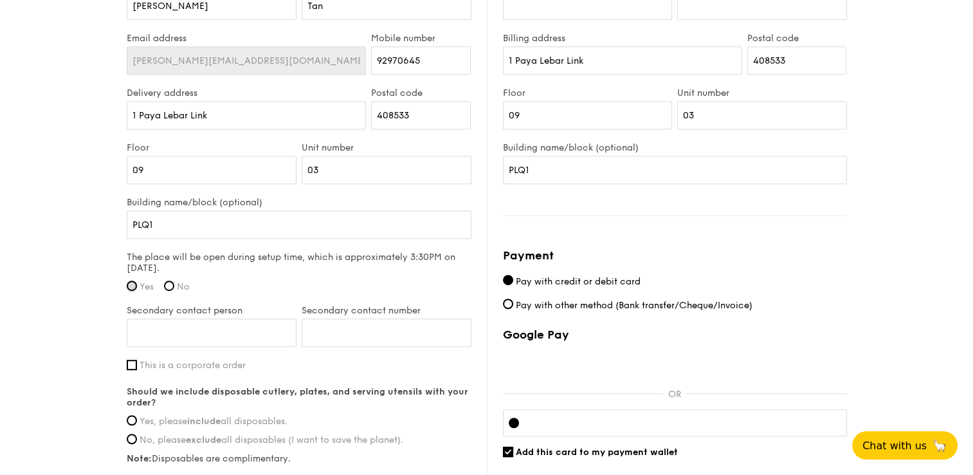
click at [132, 287] on input "Yes" at bounding box center [132, 286] width 10 height 10
radio input "true"
click at [199, 334] on input "Secondary contact person" at bounding box center [212, 332] width 170 height 28
click at [306, 362] on label "This is a corporate order" at bounding box center [299, 365] width 345 height 11
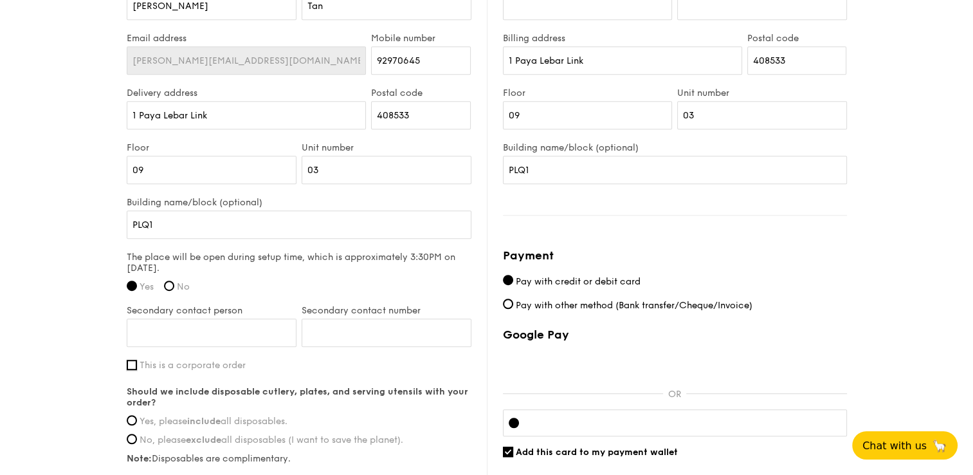
click at [137, 362] on input "This is a corporate order" at bounding box center [132, 365] width 10 height 10
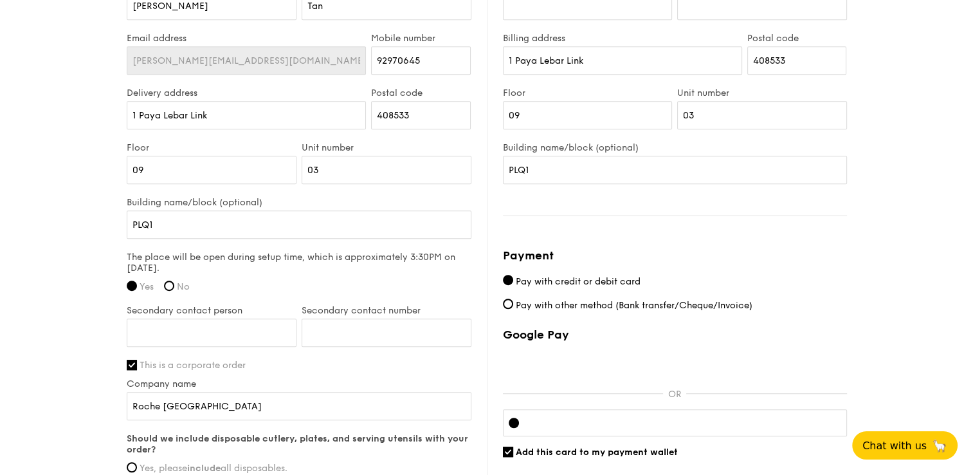
click at [306, 362] on label "This is a corporate order" at bounding box center [299, 365] width 345 height 11
click at [137, 362] on input "This is a corporate order" at bounding box center [132, 365] width 10 height 10
checkbox input "false"
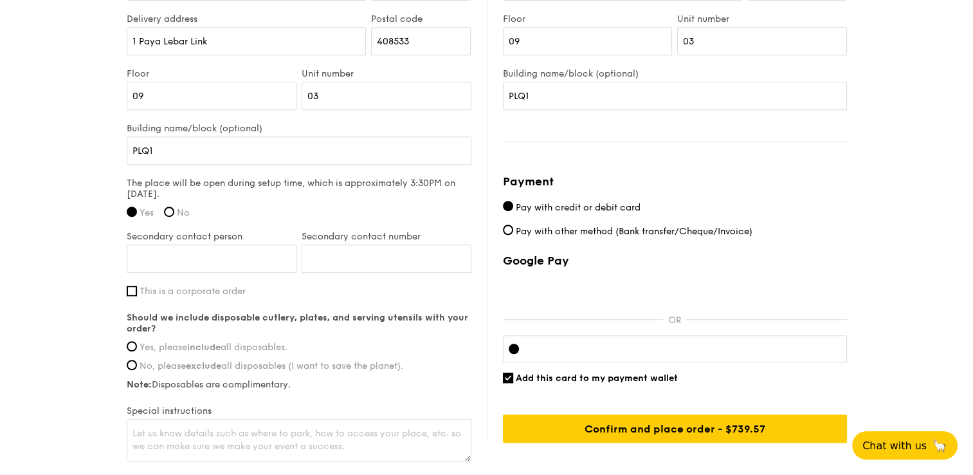
scroll to position [901, 0]
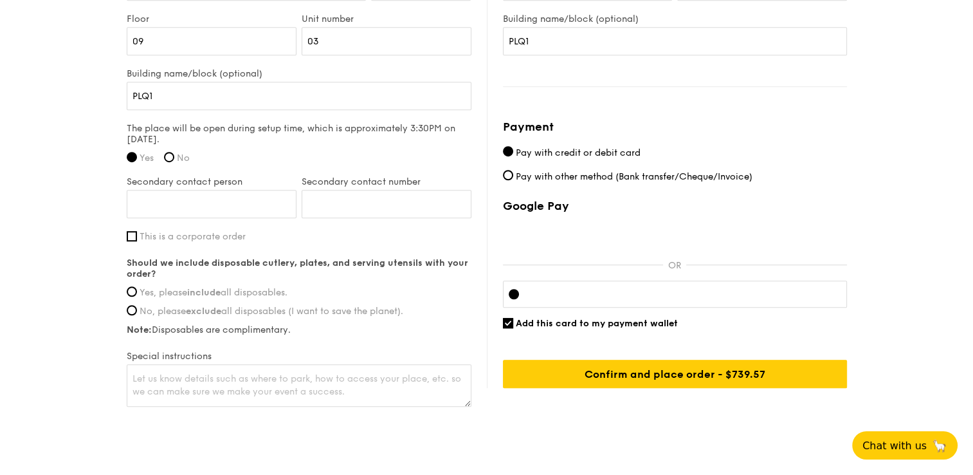
click at [270, 287] on span "Yes, please include all disposables." at bounding box center [214, 292] width 148 height 11
click at [137, 287] on input "Yes, please include all disposables." at bounding box center [132, 291] width 10 height 10
radio input "true"
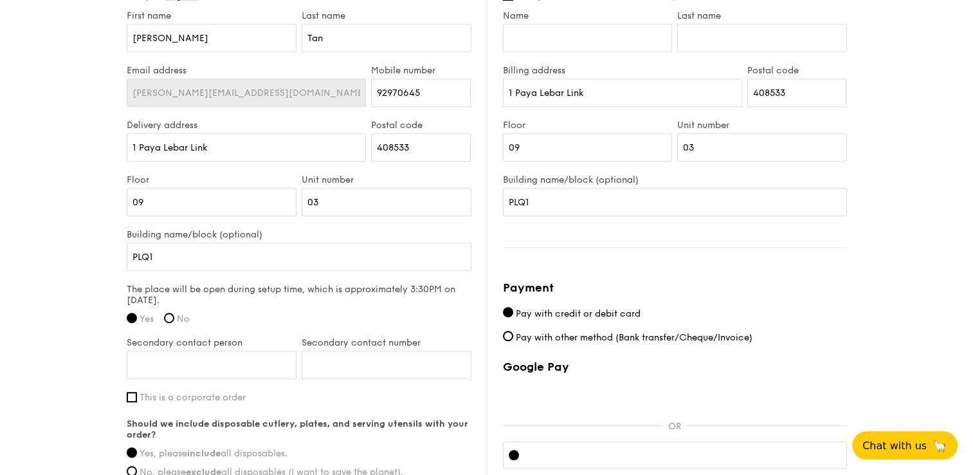
scroll to position [708, 0]
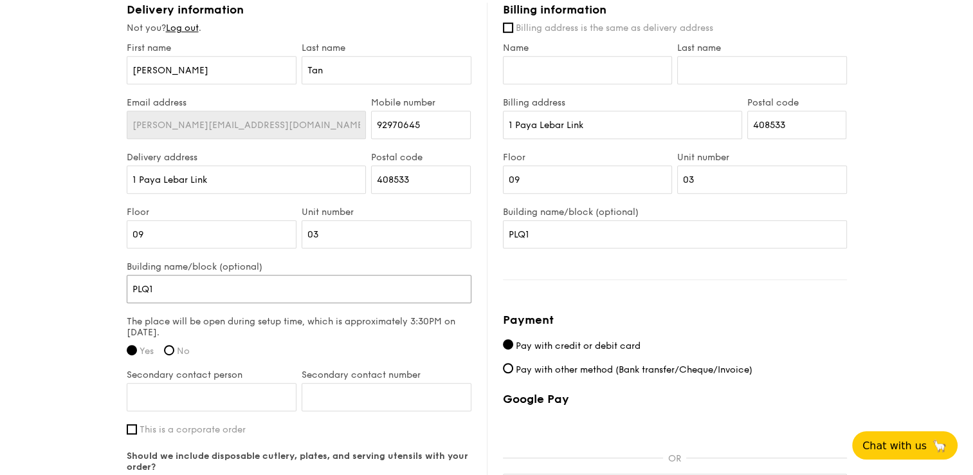
click at [162, 290] on input "PLQ1" at bounding box center [299, 289] width 345 height 28
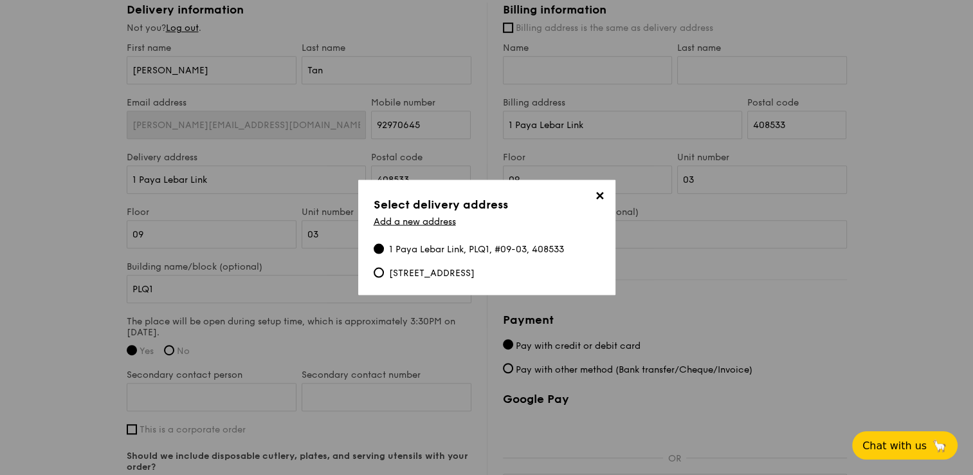
click at [595, 195] on span "✕" at bounding box center [600, 198] width 18 height 18
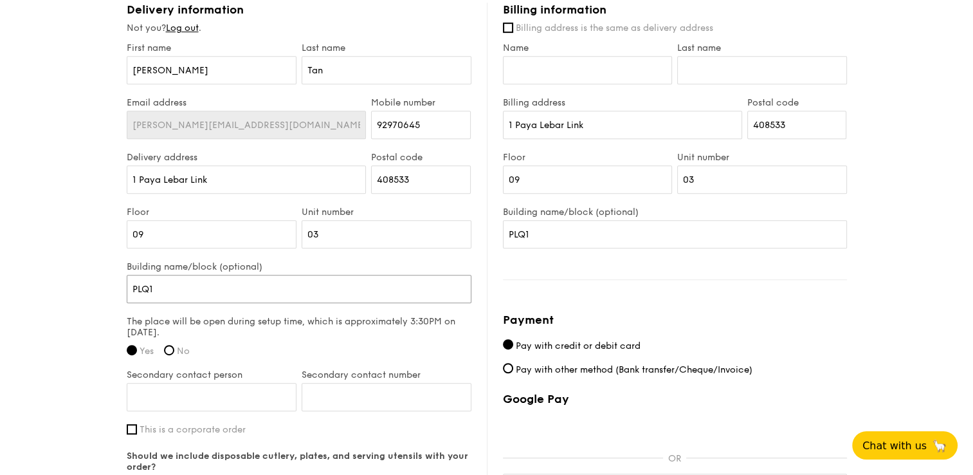
click at [201, 287] on input "PLQ1" at bounding box center [299, 289] width 345 height 28
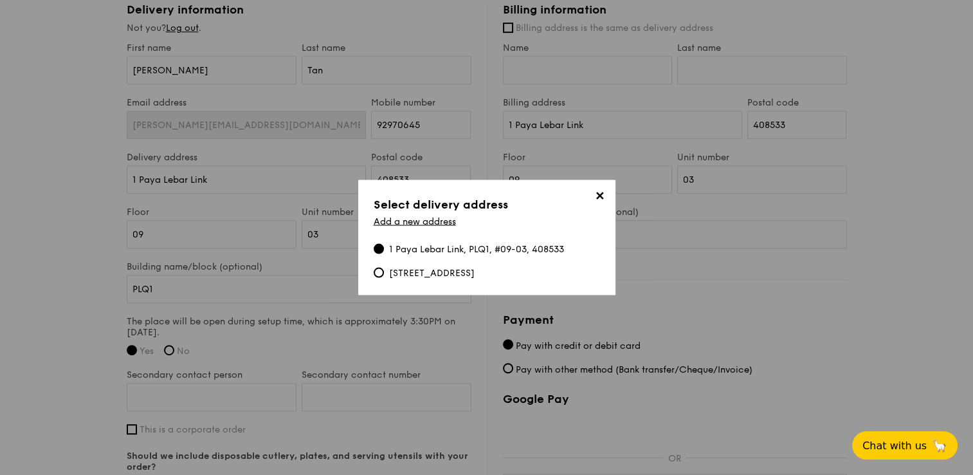
click at [400, 230] on div "Add a new address" at bounding box center [487, 224] width 226 height 16
click at [402, 223] on link "Add a new address" at bounding box center [415, 221] width 82 height 11
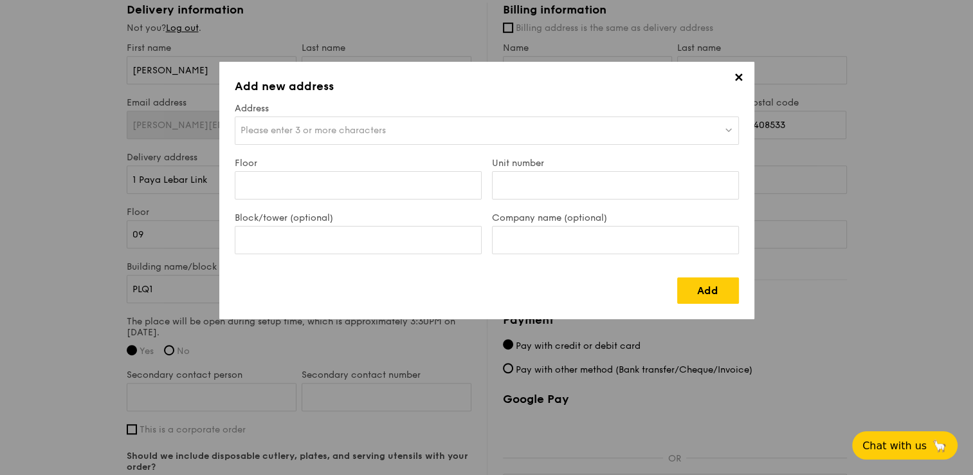
click at [302, 129] on span "Please enter 3 or more characters" at bounding box center [313, 130] width 145 height 11
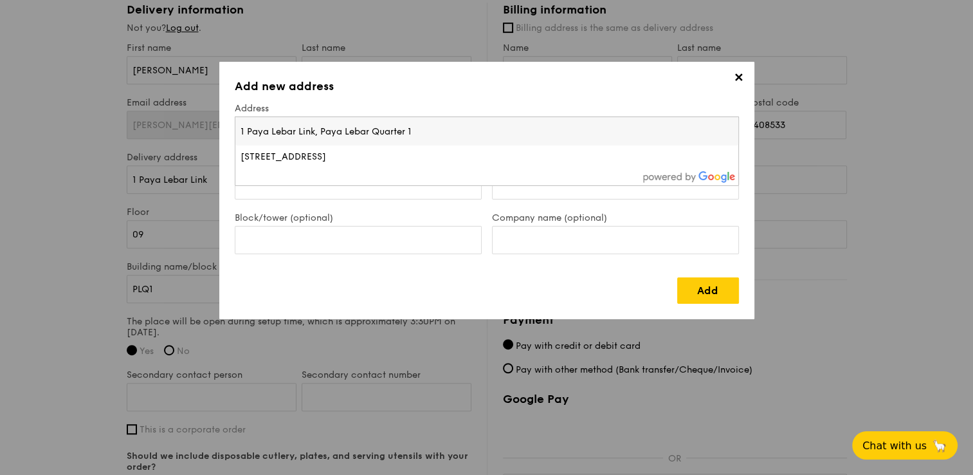
type input "1 Paya Lebar Link, Paya Lebar Quarter 1"
click at [530, 100] on div "✕ Add new address Address Please enter 3 or more characters 1 Paya Lebar Link, …" at bounding box center [486, 190] width 535 height 257
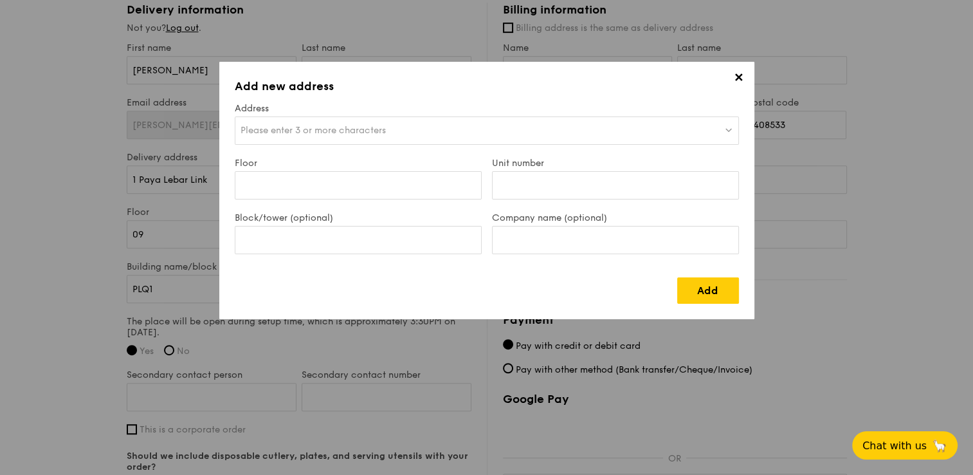
click at [511, 130] on div "Please enter 3 or more characters" at bounding box center [487, 130] width 504 height 28
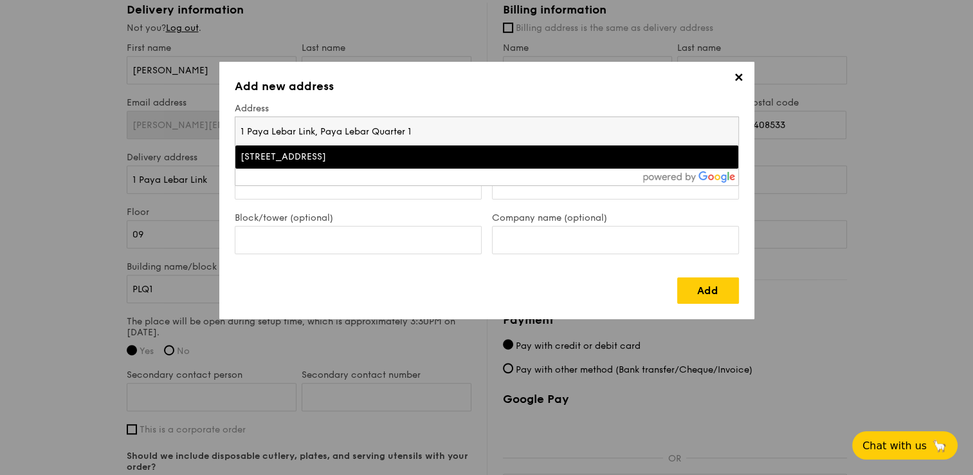
click at [507, 151] on div "1 Paya Lebar Link, Paya Lebar Quarter - PLQ 1, Singapore" at bounding box center [426, 157] width 370 height 13
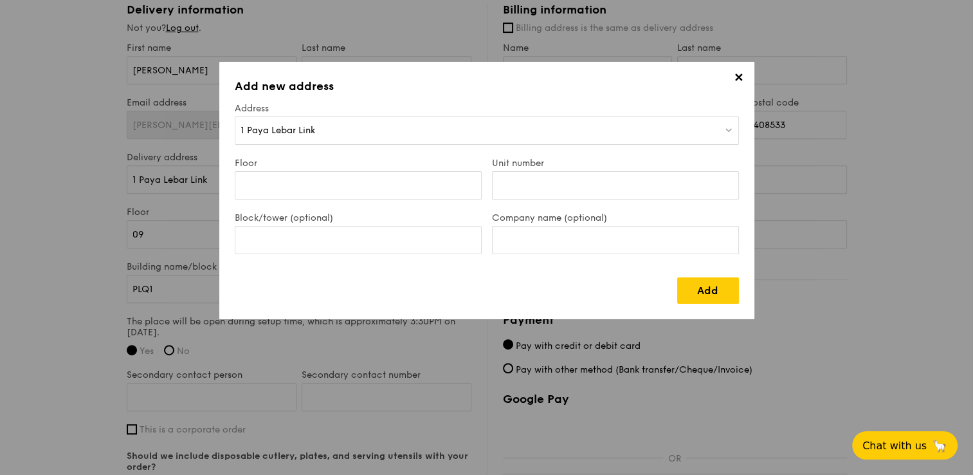
click at [508, 125] on div "1 Paya Lebar Link" at bounding box center [487, 130] width 504 height 28
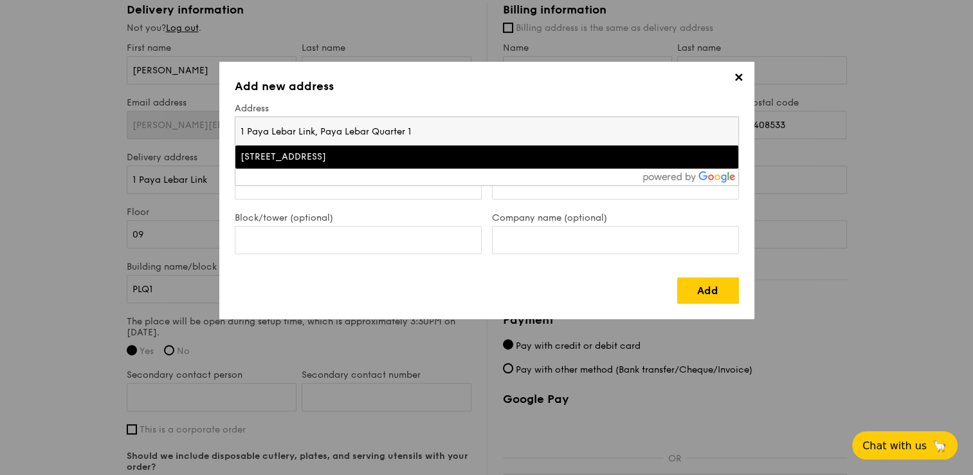
click at [508, 125] on input "1 Paya Lebar Link, Paya Lebar Quarter 1" at bounding box center [486, 131] width 503 height 28
click at [371, 199] on div "Floor" at bounding box center [358, 185] width 257 height 55
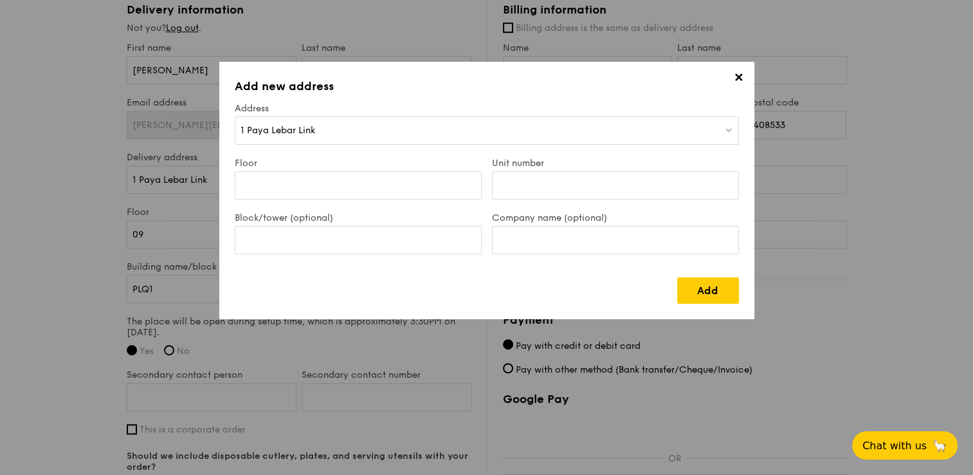
click at [562, 169] on div "Unit number" at bounding box center [615, 185] width 257 height 55
click at [407, 183] on input "Floor" at bounding box center [358, 185] width 247 height 28
type input "09"
drag, startPoint x: 558, startPoint y: 198, endPoint x: 564, endPoint y: 187, distance: 12.1
click at [560, 198] on input "Unit number" at bounding box center [615, 185] width 247 height 28
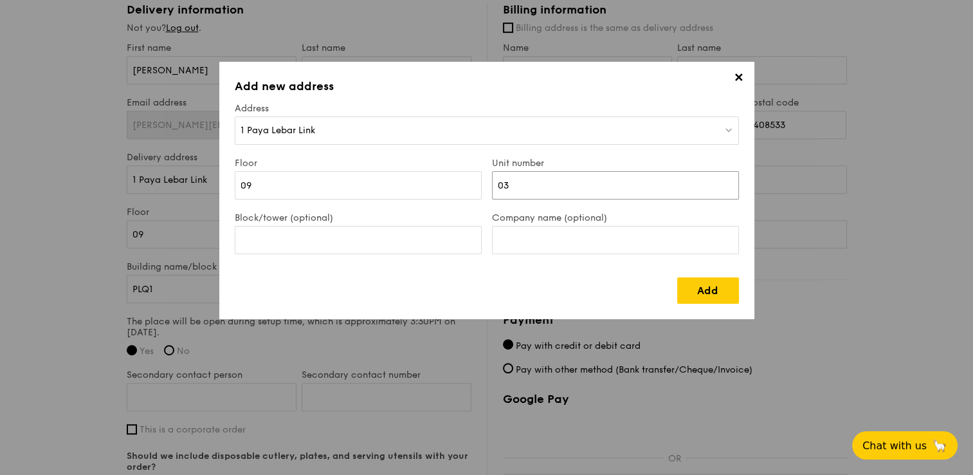
type input "03"
click at [571, 233] on input "Company name (optional)" at bounding box center [615, 240] width 247 height 28
type input "Roche Singapore"
click at [309, 238] on input "Block/tower (optional)" at bounding box center [358, 240] width 247 height 28
type input "Paya Lebar Quarter 1"
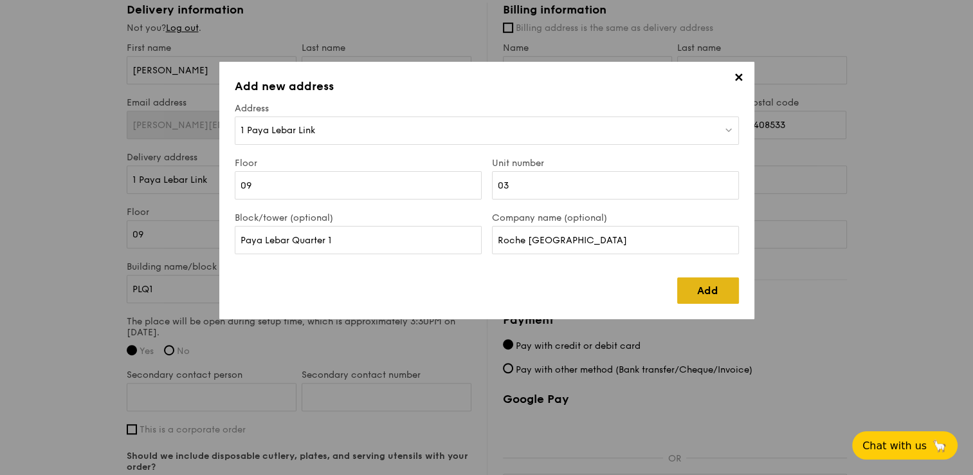
click at [701, 285] on link "Add" at bounding box center [708, 290] width 62 height 26
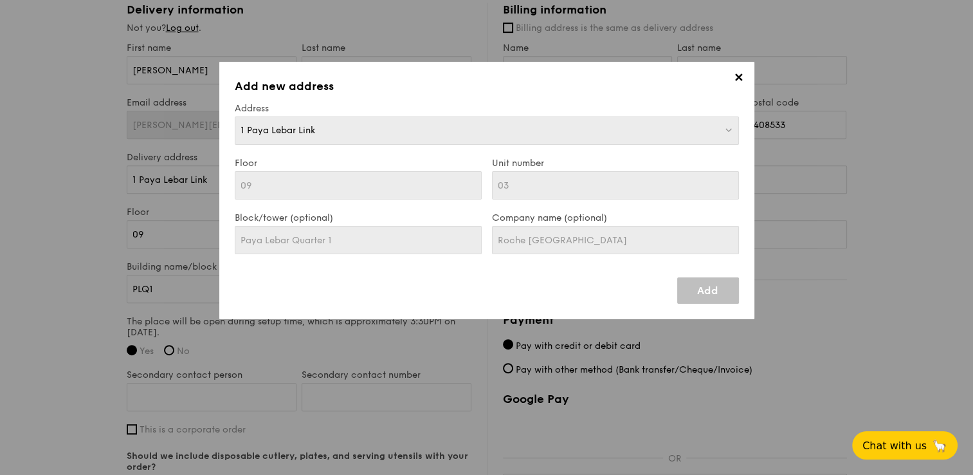
type input "Paya Lebar Quarter 1"
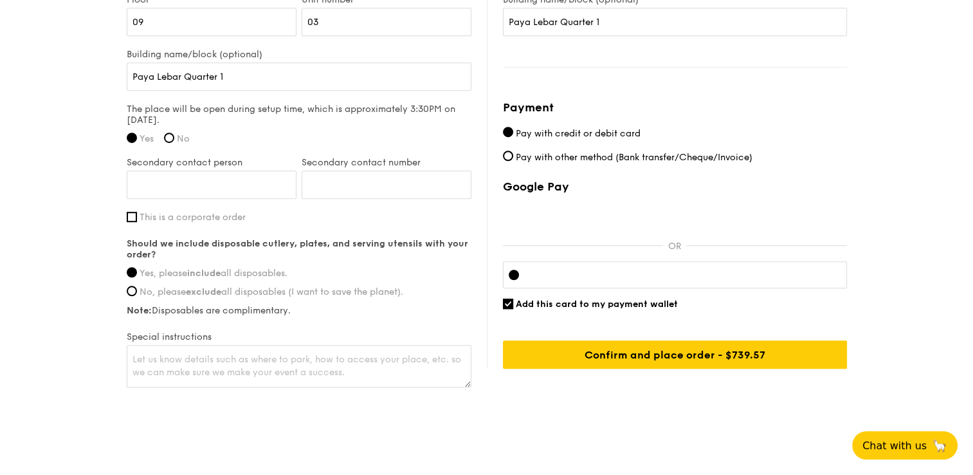
scroll to position [935, 0]
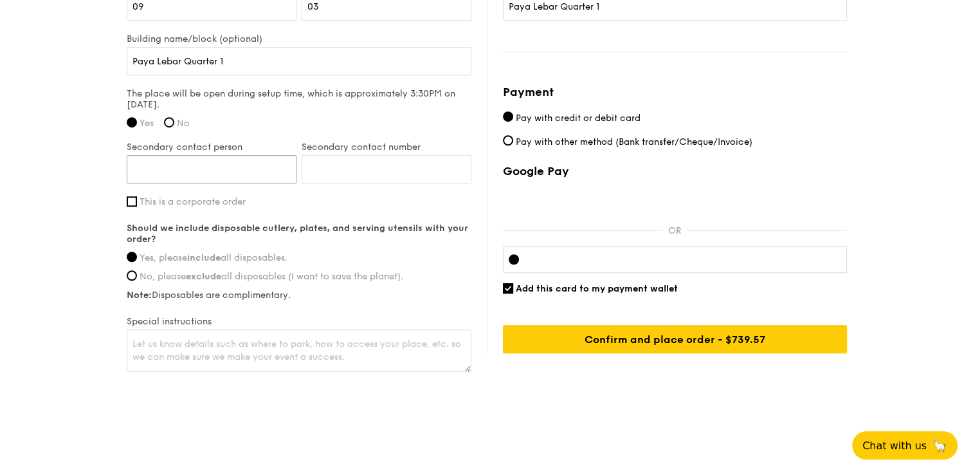
click at [237, 161] on input "Secondary contact person" at bounding box center [212, 169] width 170 height 28
click at [174, 171] on input "Secondary contact person" at bounding box center [212, 169] width 170 height 28
type input "Beng Sian"
click at [394, 161] on input "Secondary contact number" at bounding box center [387, 169] width 170 height 28
paste input "68309338"
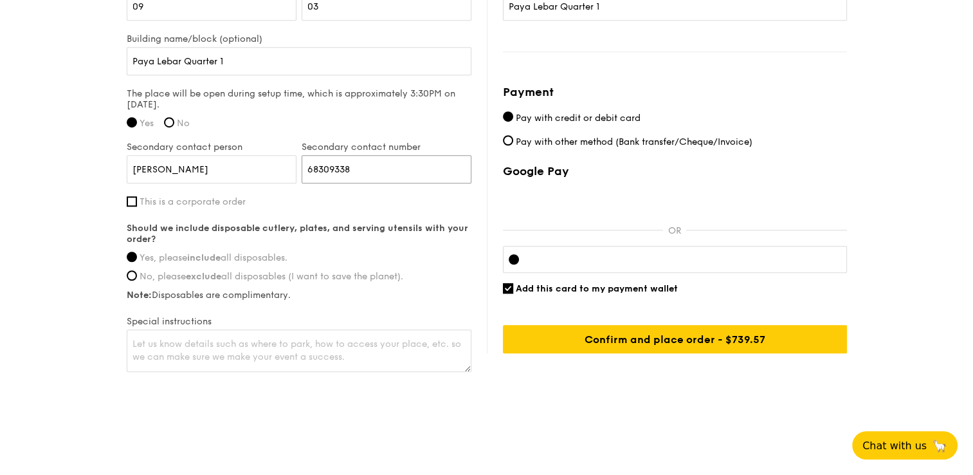
click at [332, 168] on input "68309338" at bounding box center [387, 169] width 170 height 28
type input "68309338"
click at [324, 208] on div "First name Kristin Last name Tan Email address kristin.tan@bd.com Mobile number…" at bounding box center [299, 95] width 345 height 560
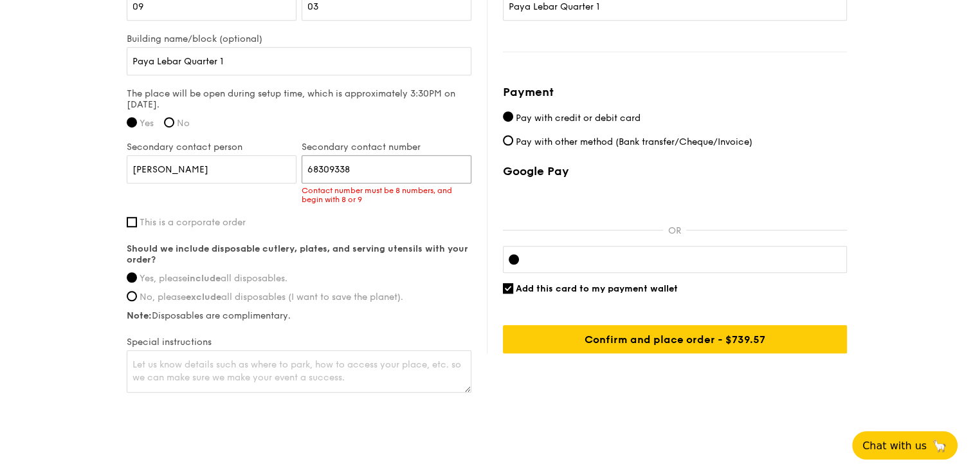
click at [340, 165] on input "68309338" at bounding box center [387, 169] width 170 height 28
click at [340, 166] on input "68309338" at bounding box center [387, 169] width 170 height 28
click at [216, 169] on input "Beng Sian" at bounding box center [212, 169] width 170 height 28
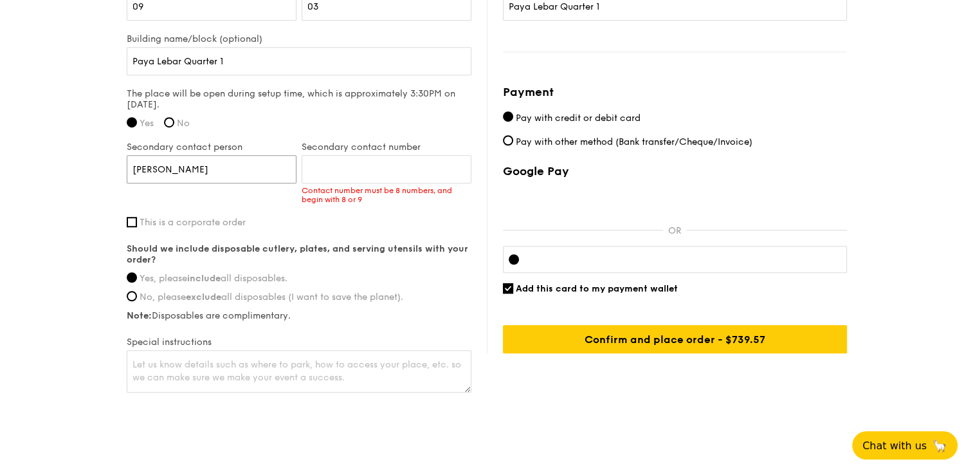
click at [216, 169] on input "Beng Sian" at bounding box center [212, 169] width 170 height 28
click at [337, 207] on div "Secondary contact number Contact number must be 8 numbers, and begin with 8 or 9" at bounding box center [386, 179] width 175 height 75
click at [351, 261] on label "Should we include disposable cutlery, plates, and serving utensils with your or…" at bounding box center [299, 254] width 345 height 22
click at [358, 228] on div "First name Kristin Last name Tan Email address kristin.tan@bd.com Mobile number…" at bounding box center [299, 105] width 345 height 580
click at [349, 367] on textarea at bounding box center [299, 371] width 345 height 42
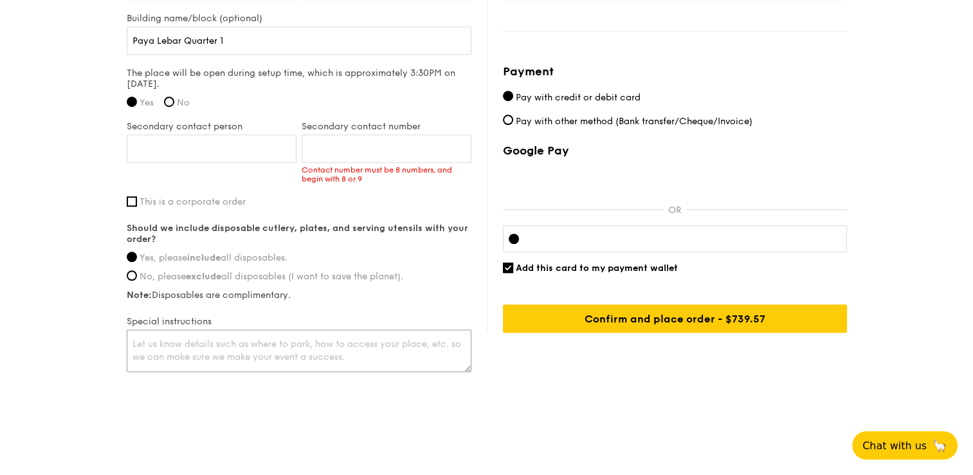
scroll to position [957, 0]
click at [256, 148] on input "Secondary contact person" at bounding box center [212, 148] width 170 height 28
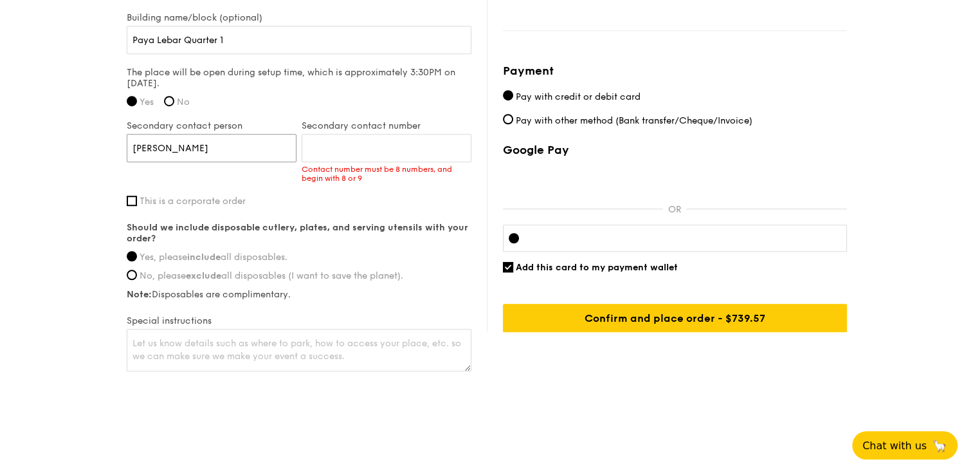
type input "John Cheong"
click at [377, 147] on input "Secondary contact number" at bounding box center [387, 148] width 170 height 28
click at [329, 149] on input "94354975" at bounding box center [387, 148] width 170 height 28
click at [367, 145] on input "94354975" at bounding box center [387, 148] width 170 height 28
type input "94354975"
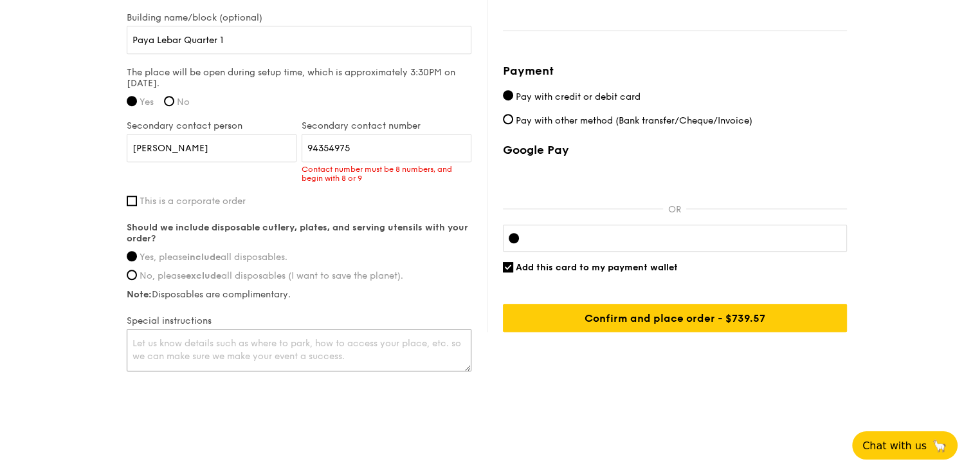
click at [277, 342] on textarea at bounding box center [299, 350] width 345 height 42
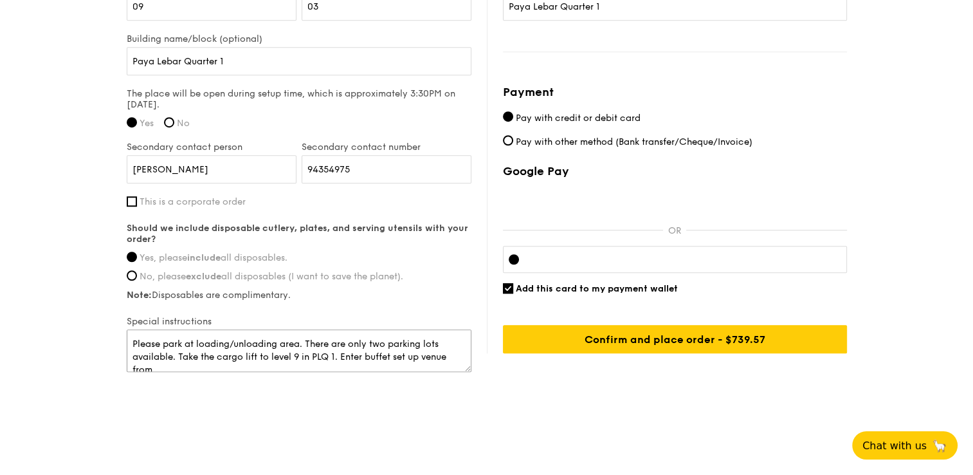
scroll to position [4, 0]
type textarea "Please park at loading/unloading area. There are only two parking lots availabl…"
click at [505, 286] on input "Add this card to my payment wallet" at bounding box center [508, 288] width 10 height 10
checkbox input "false"
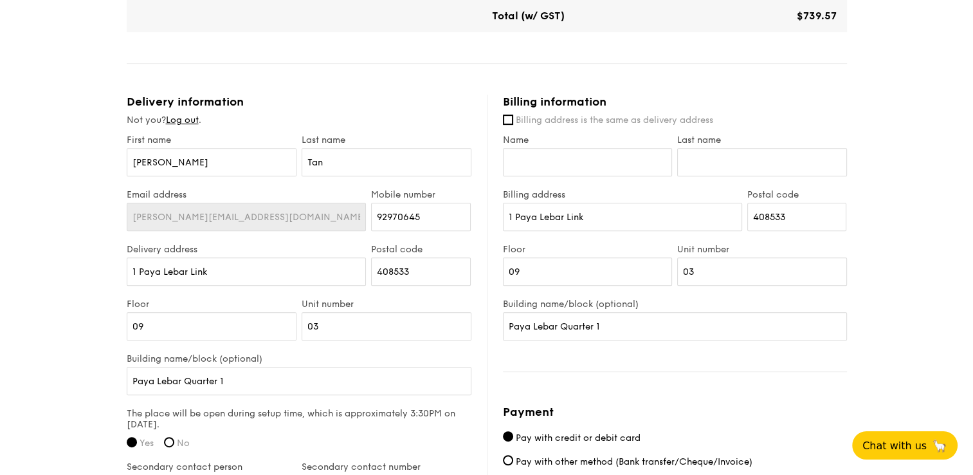
scroll to position [614, 0]
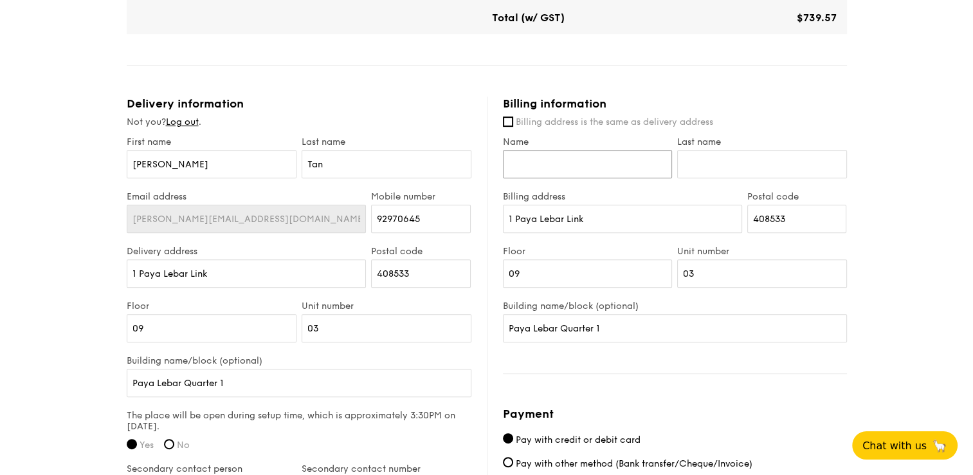
click at [567, 160] on input "Name" at bounding box center [588, 164] width 170 height 28
type input "[PERSON_NAME]"
click at [787, 159] on input "Last name" at bounding box center [762, 164] width 170 height 28
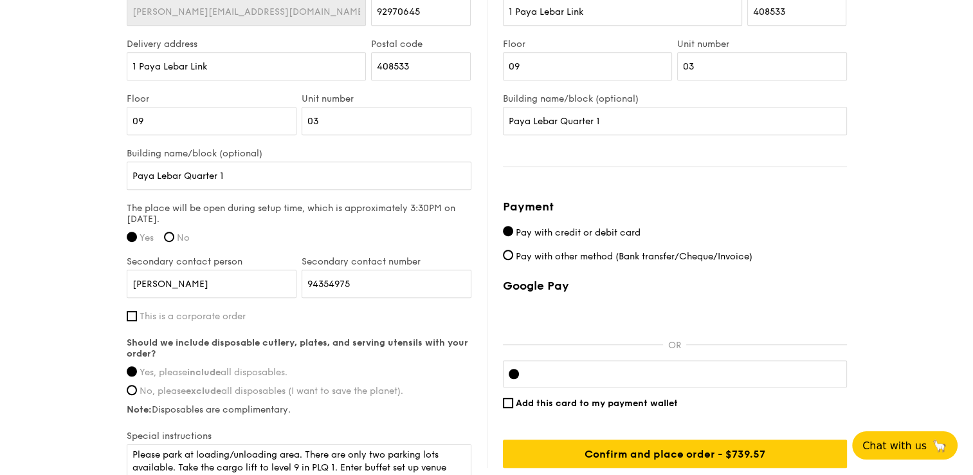
scroll to position [871, 0]
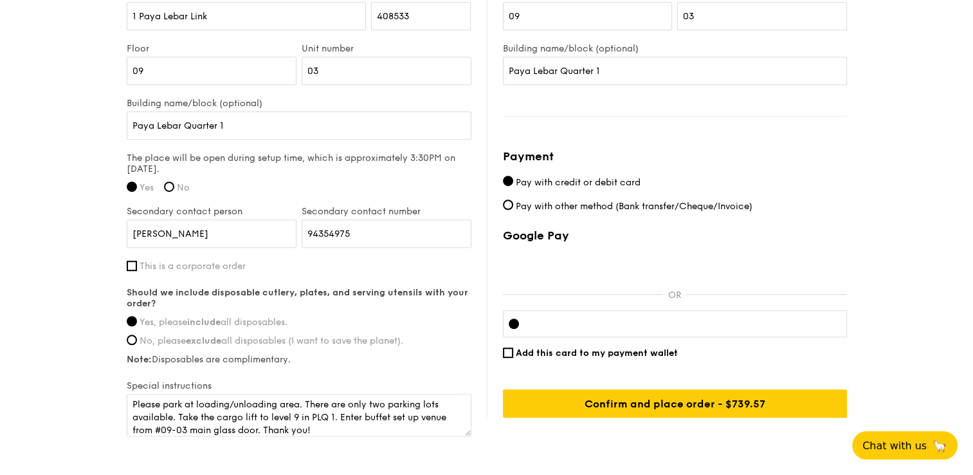
type input "Tan"
click at [208, 265] on span "This is a corporate order" at bounding box center [193, 266] width 106 height 11
click at [137, 265] on input "This is a corporate order" at bounding box center [132, 266] width 10 height 10
checkbox input "true"
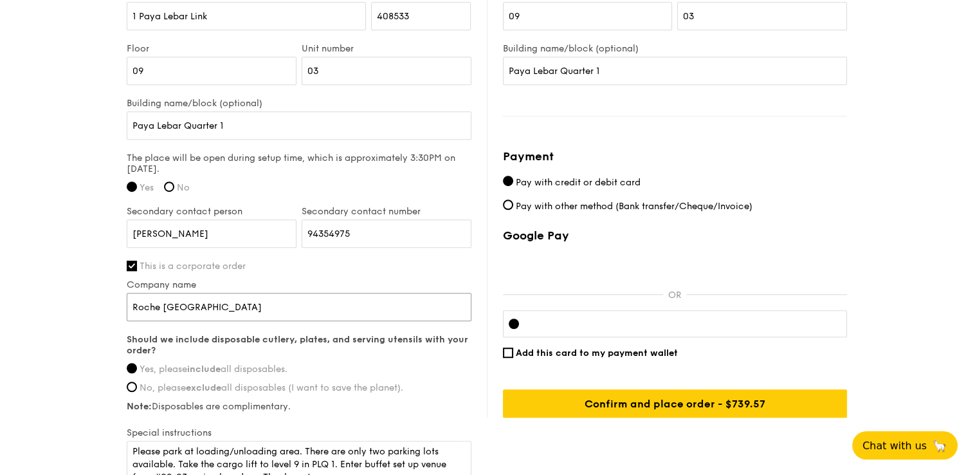
click at [211, 300] on input "Roche Singapore" at bounding box center [299, 307] width 345 height 28
type input "ISPOR Singapore"
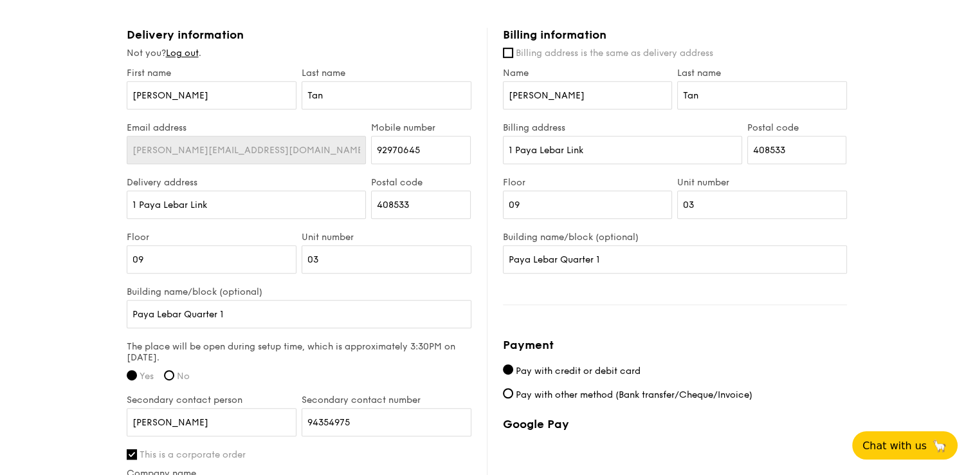
scroll to position [678, 0]
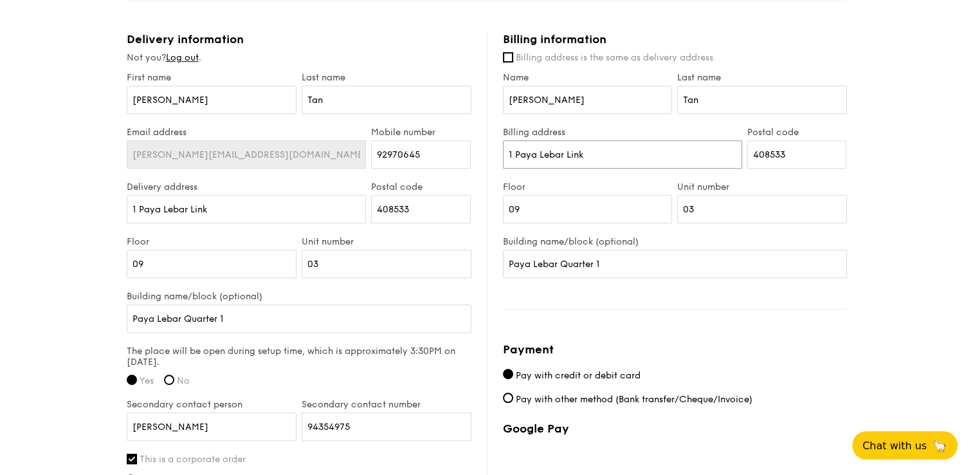
click at [641, 154] on input "1 Paya Lebar Link" at bounding box center [622, 154] width 239 height 28
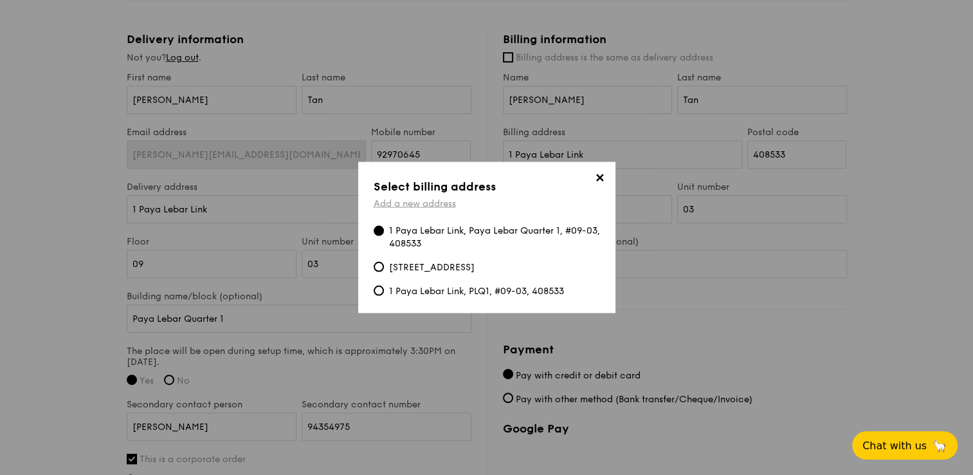
click at [455, 201] on link "Add a new address" at bounding box center [415, 203] width 82 height 11
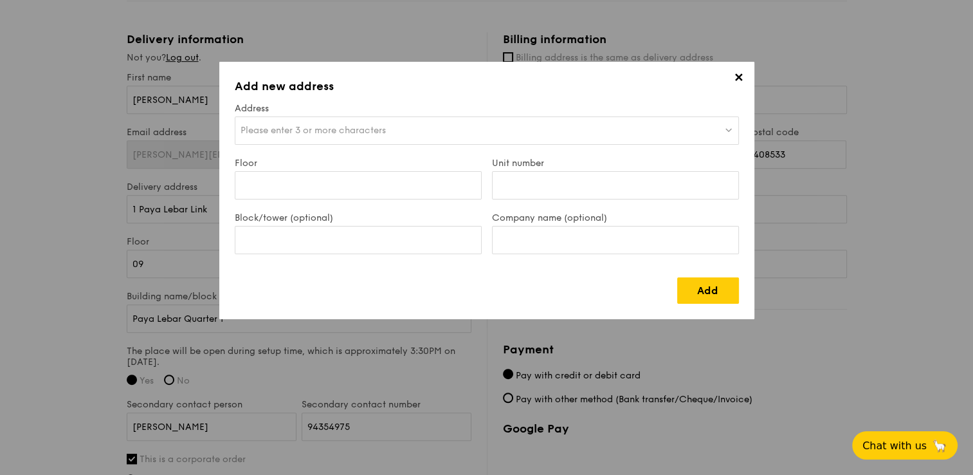
drag, startPoint x: 383, startPoint y: 118, endPoint x: 354, endPoint y: 132, distance: 32.2
drag, startPoint x: 354, startPoint y: 132, endPoint x: 317, endPoint y: 127, distance: 37.6
click at [317, 127] on span "Please enter 3 or more characters" at bounding box center [313, 130] width 145 height 11
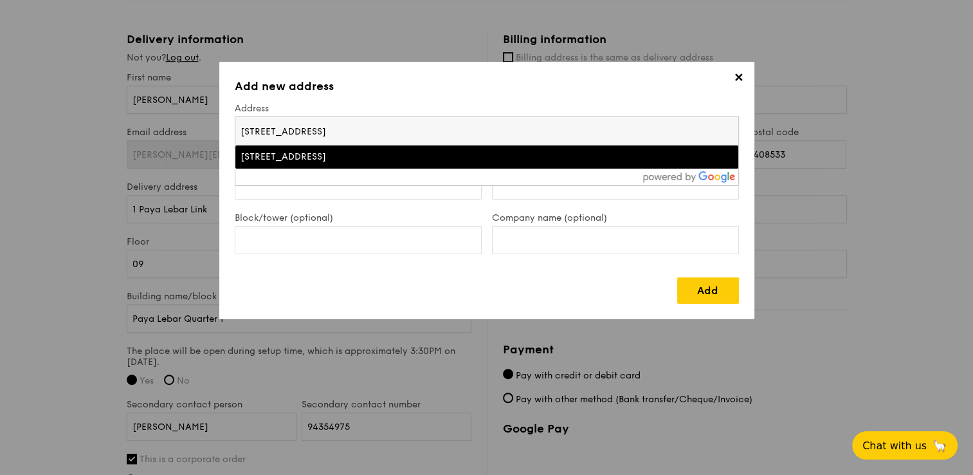
type input "12 Science Drive 2"
click at [369, 154] on div "12 Science Drive 2, Singapore" at bounding box center [426, 157] width 370 height 13
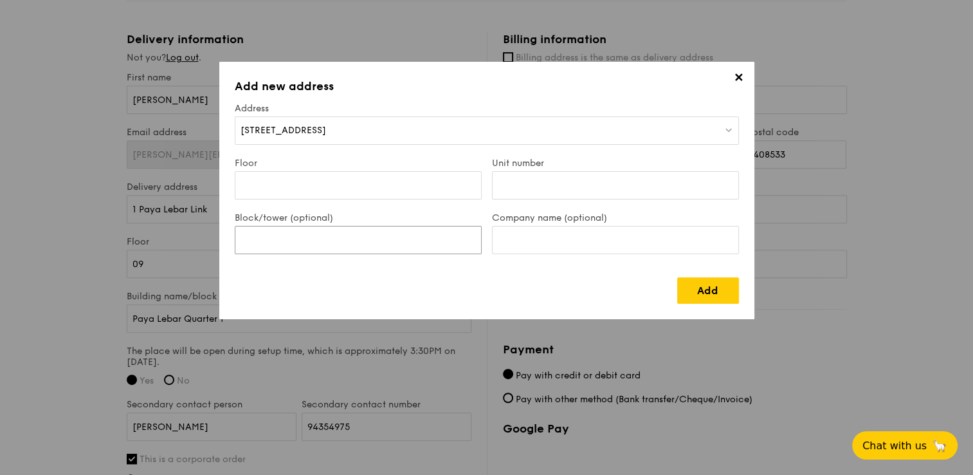
click at [389, 244] on input "Block/tower (optional)" at bounding box center [358, 240] width 247 height 28
click at [522, 246] on input "Company name (optional)" at bounding box center [615, 240] width 247 height 28
paste input "117549"
type input "117549"
drag, startPoint x: 540, startPoint y: 235, endPoint x: 480, endPoint y: 240, distance: 60.6
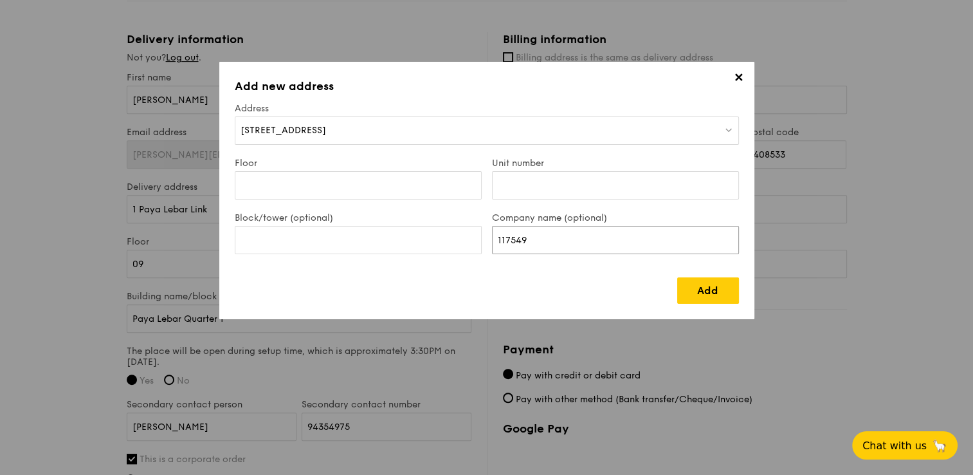
click at [481, 240] on div "Block/tower (optional) Company name (optional) 117549" at bounding box center [487, 239] width 515 height 55
paste input "Saw Swee Hock School of Public Health"
type input "Saw Swee Hock School of Public Health"
click at [367, 246] on input "Block/tower (optional)" at bounding box center [358, 240] width 247 height 28
paste input "Tahir Foundation Buildin"
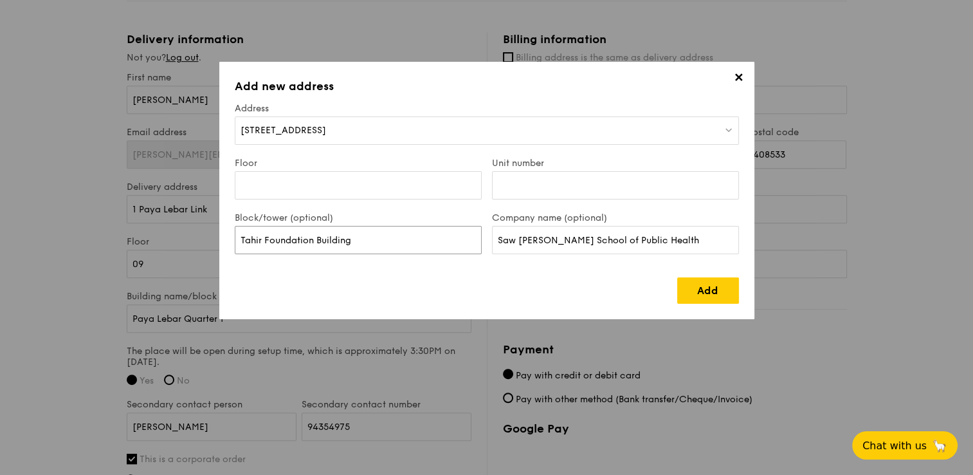
type input "Tahir Foundation Building"
click at [460, 183] on input "Floor" at bounding box center [358, 185] width 247 height 28
type input "10"
click at [501, 184] on input "Unit number" at bounding box center [615, 185] width 247 height 28
type input "01"
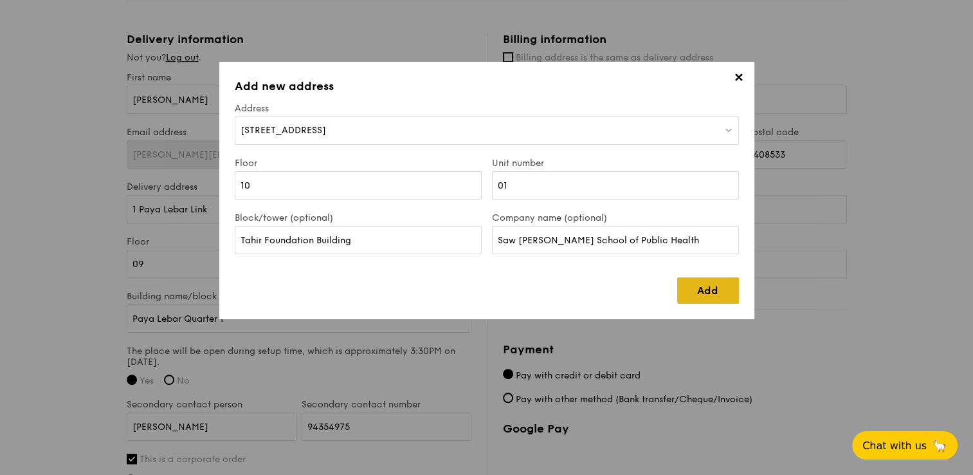
click at [712, 288] on link "Add" at bounding box center [708, 290] width 62 height 26
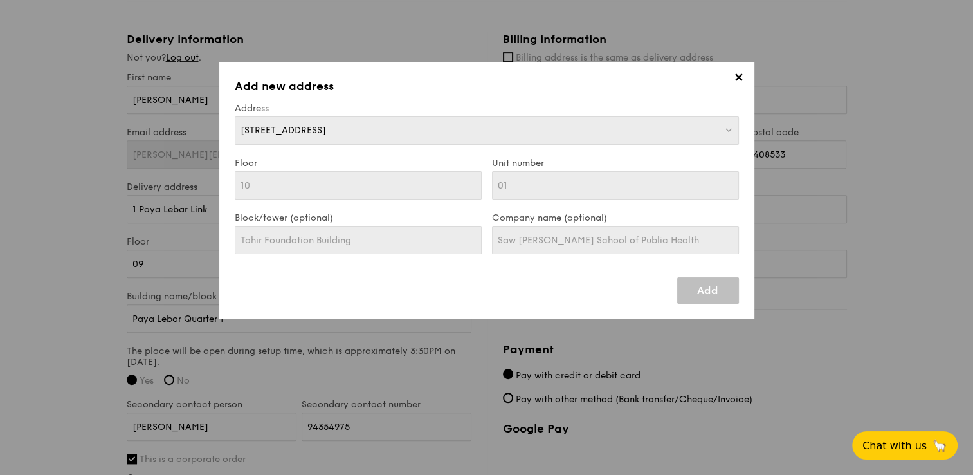
type input "12 Science Drive 2"
type input "117549"
type input "10"
type input "01"
type input "Tahir Foundation Building"
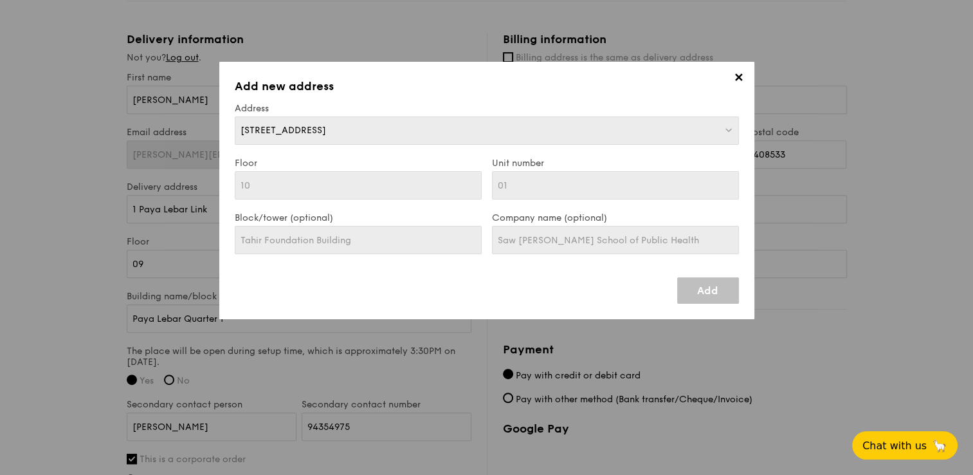
type input "12 Science Drive 2"
type input "117549"
type input "10"
type input "01"
type input "Tahir Foundation Building"
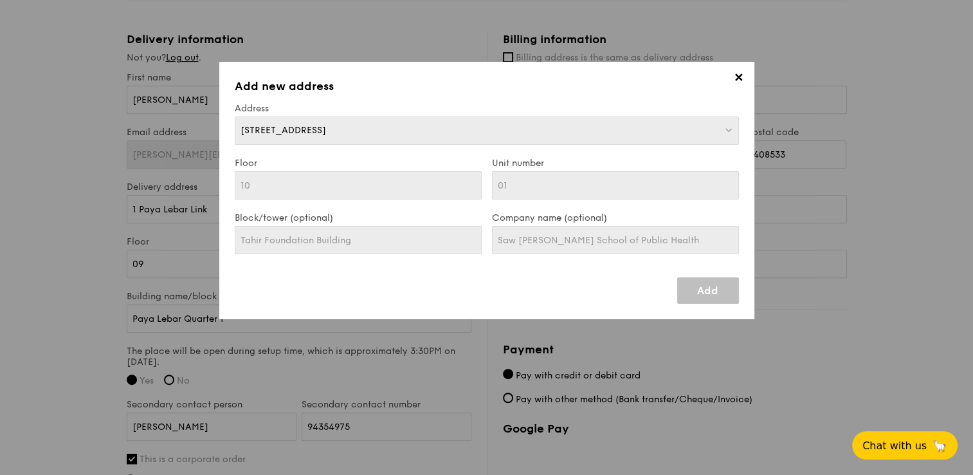
type input "Saw Swee Hock School of Public Health"
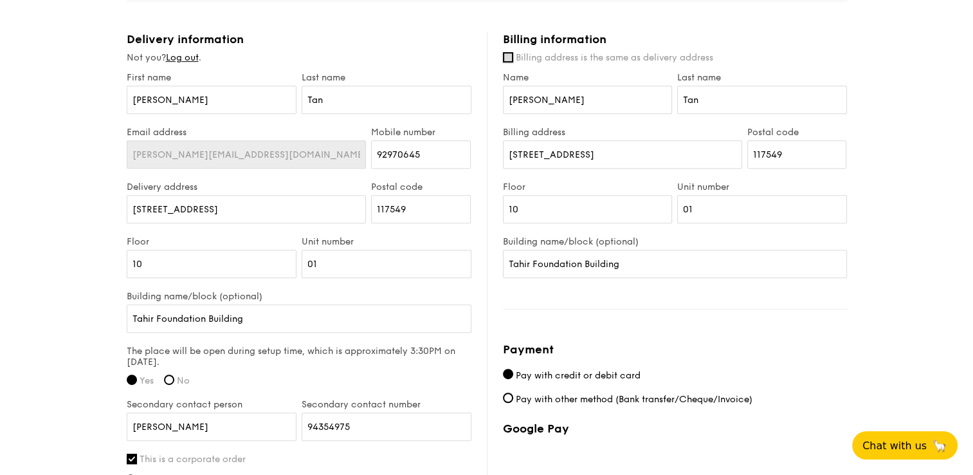
click at [511, 57] on input "Billing address is the same as delivery address" at bounding box center [508, 57] width 10 height 10
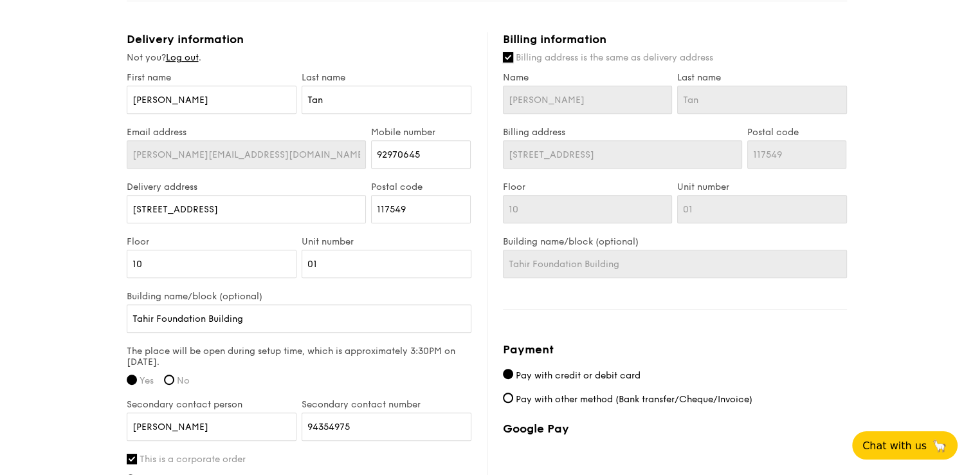
click at [511, 57] on input "Billing address is the same as delivery address" at bounding box center [508, 57] width 10 height 10
checkbox input "false"
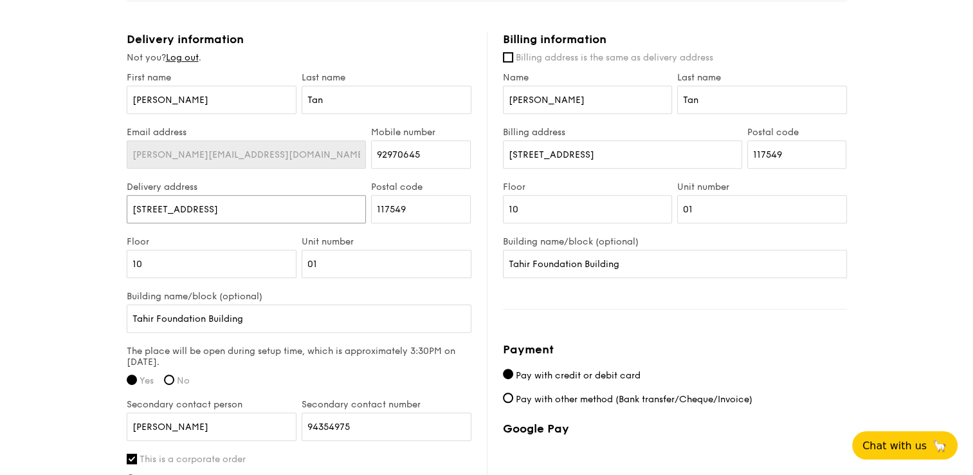
click at [304, 207] on input "12 Science Drive 2" at bounding box center [247, 209] width 240 height 28
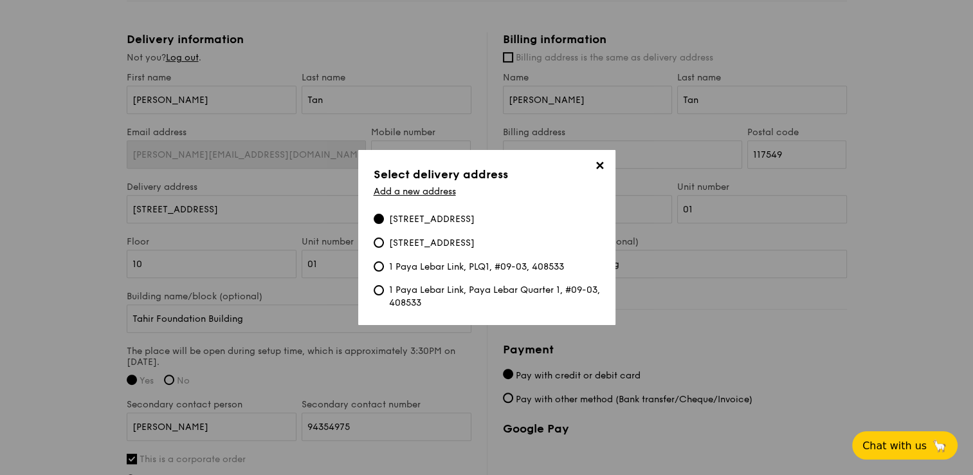
click at [484, 299] on div "1 Paya Lebar Link, Paya Lebar Quarter 1, #09-03, 408533" at bounding box center [494, 297] width 211 height 26
click at [384, 295] on input "1 Paya Lebar Link, Paya Lebar Quarter 1, #09-03, 408533" at bounding box center [379, 290] width 10 height 10
type input "1 Paya Lebar Link"
type input "408533"
type input "09"
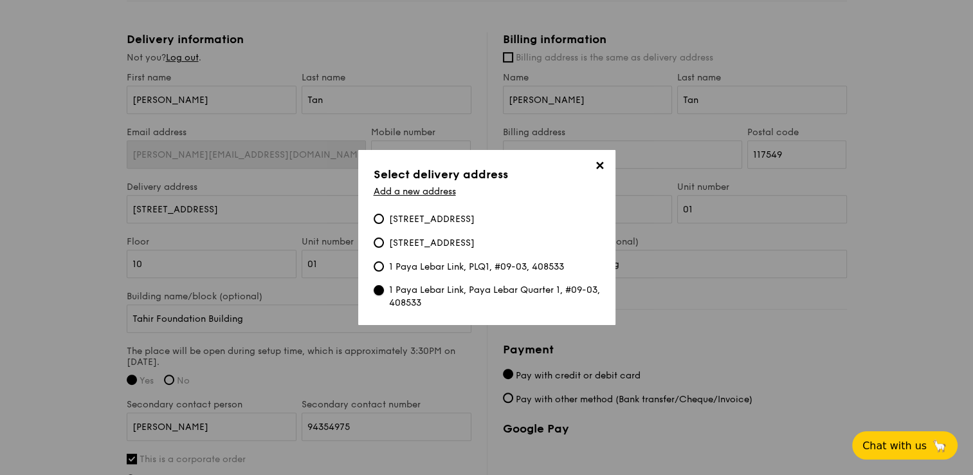
type input "03"
type input "Paya Lebar Quarter 1"
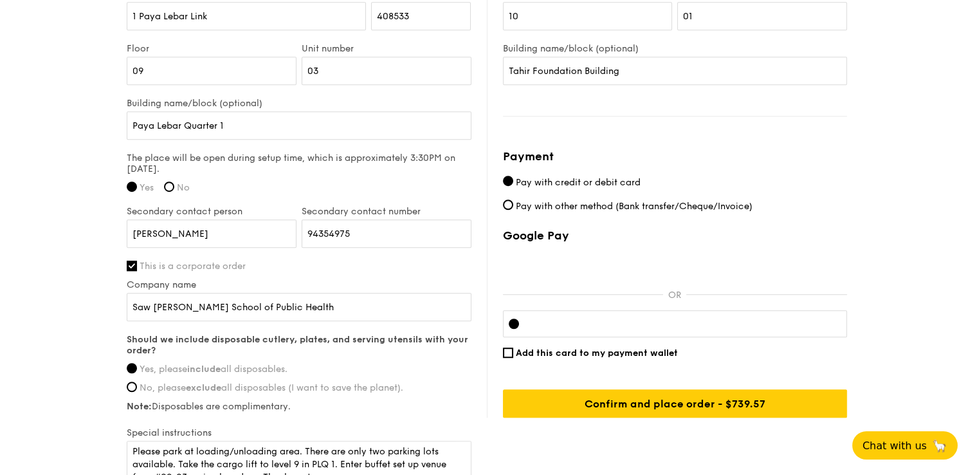
scroll to position [935, 0]
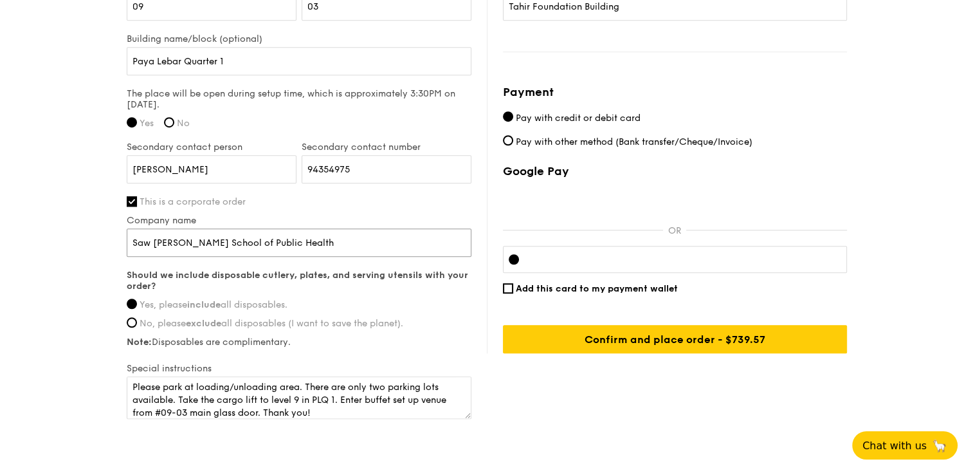
click at [262, 246] on input "Saw Swee Hock School of Public Health" at bounding box center [299, 242] width 345 height 28
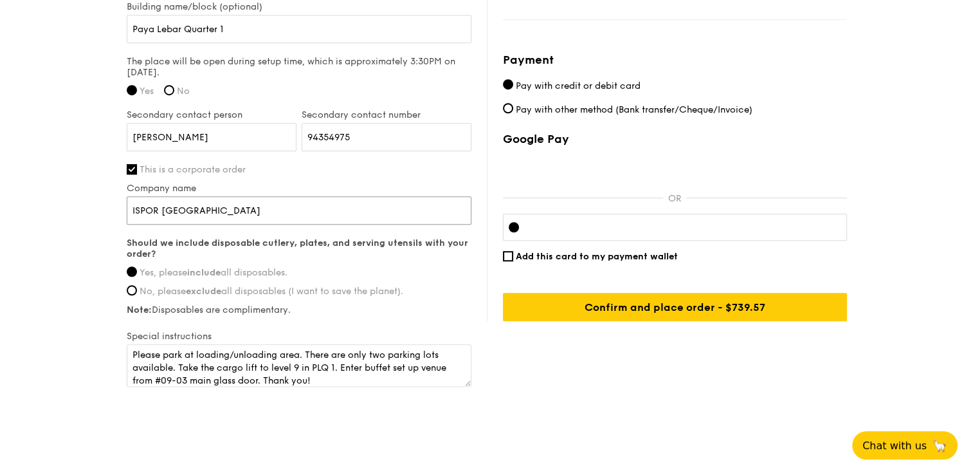
scroll to position [982, 0]
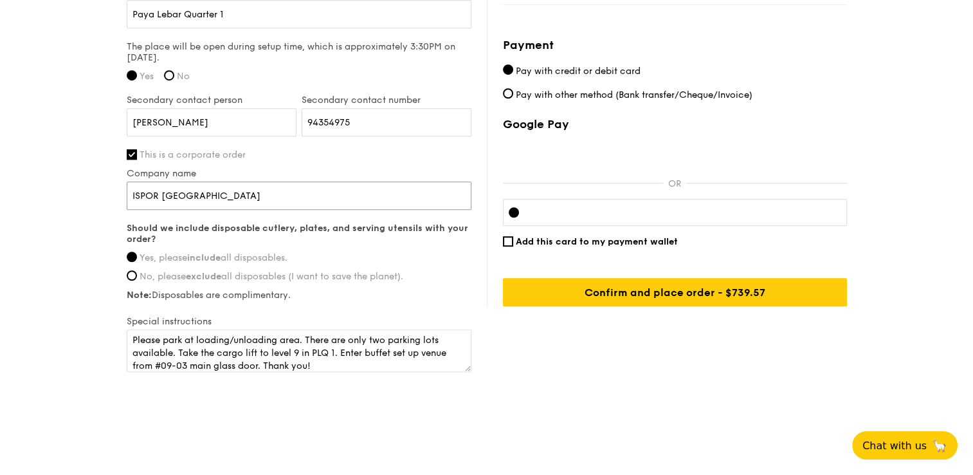
type input "ISPOR Singapore"
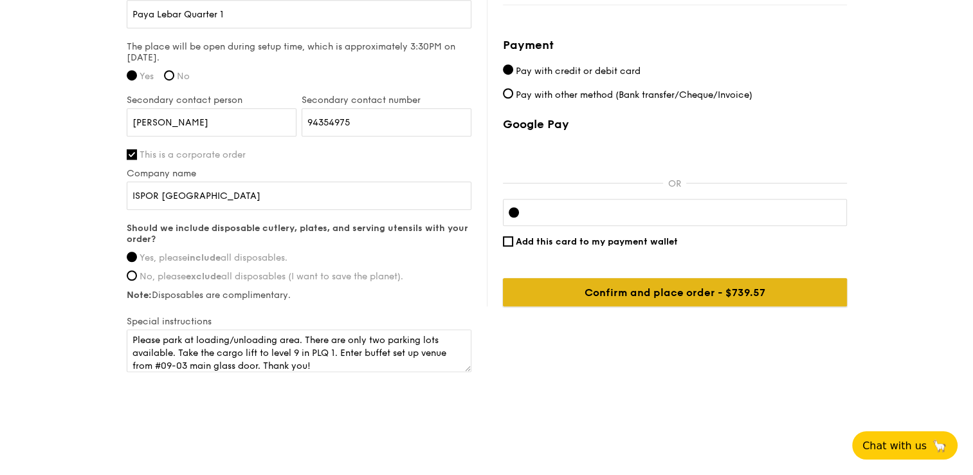
click at [661, 293] on input "Confirm and place order - $739.57" at bounding box center [675, 292] width 344 height 28
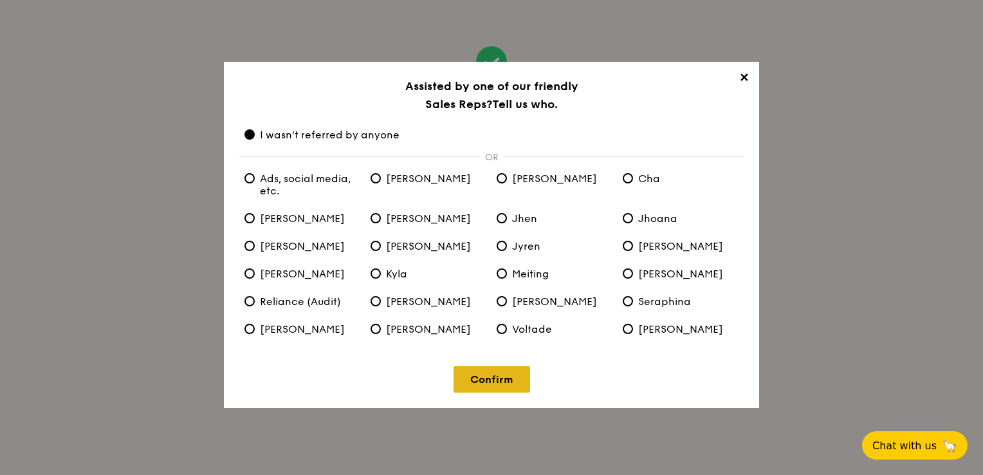
click at [499, 379] on link "Confirm" at bounding box center [492, 379] width 77 height 26
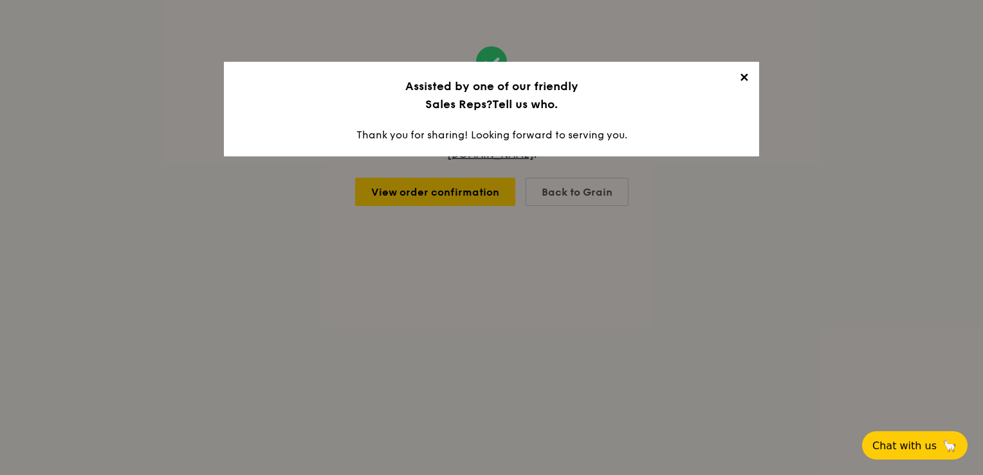
click at [747, 79] on span "✕" at bounding box center [744, 80] width 18 height 18
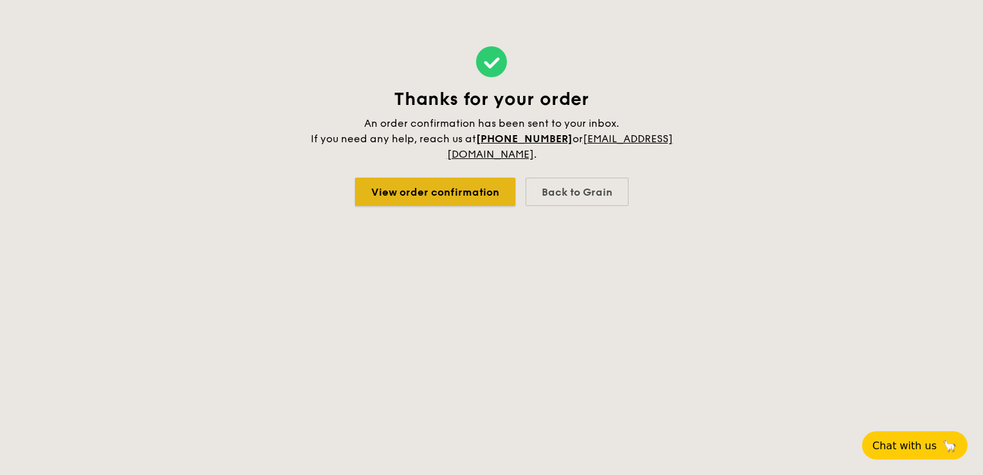
click at [486, 196] on link "View order confirmation" at bounding box center [435, 192] width 160 height 28
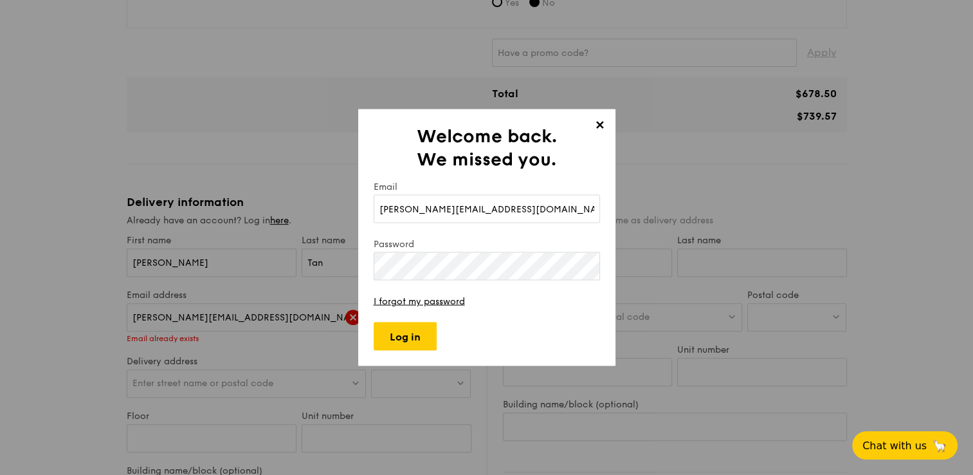
click at [603, 125] on span "✕" at bounding box center [600, 127] width 18 height 18
